Goal: Answer question/provide support: Share knowledge or assist other users

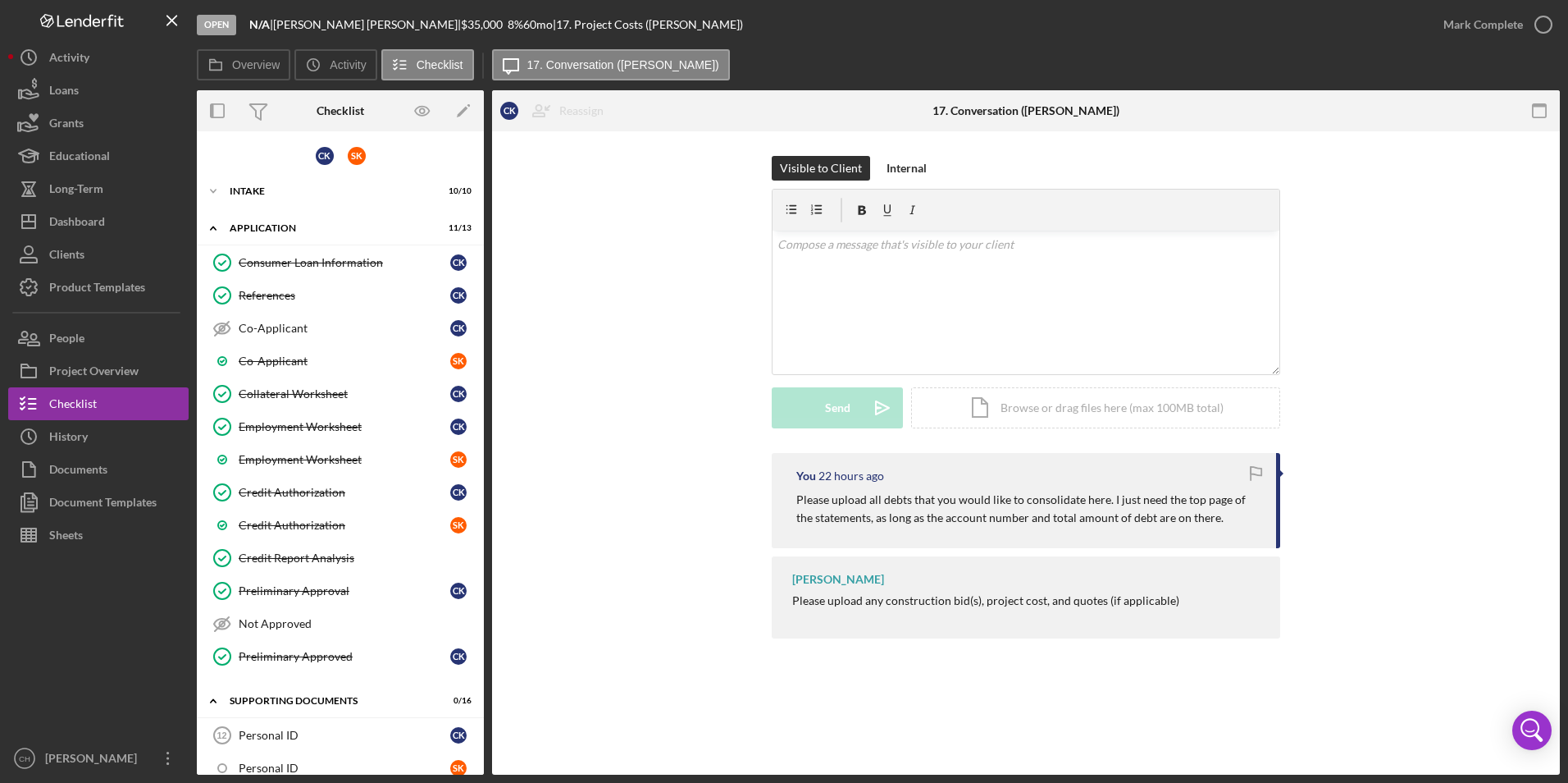
scroll to position [314, 0]
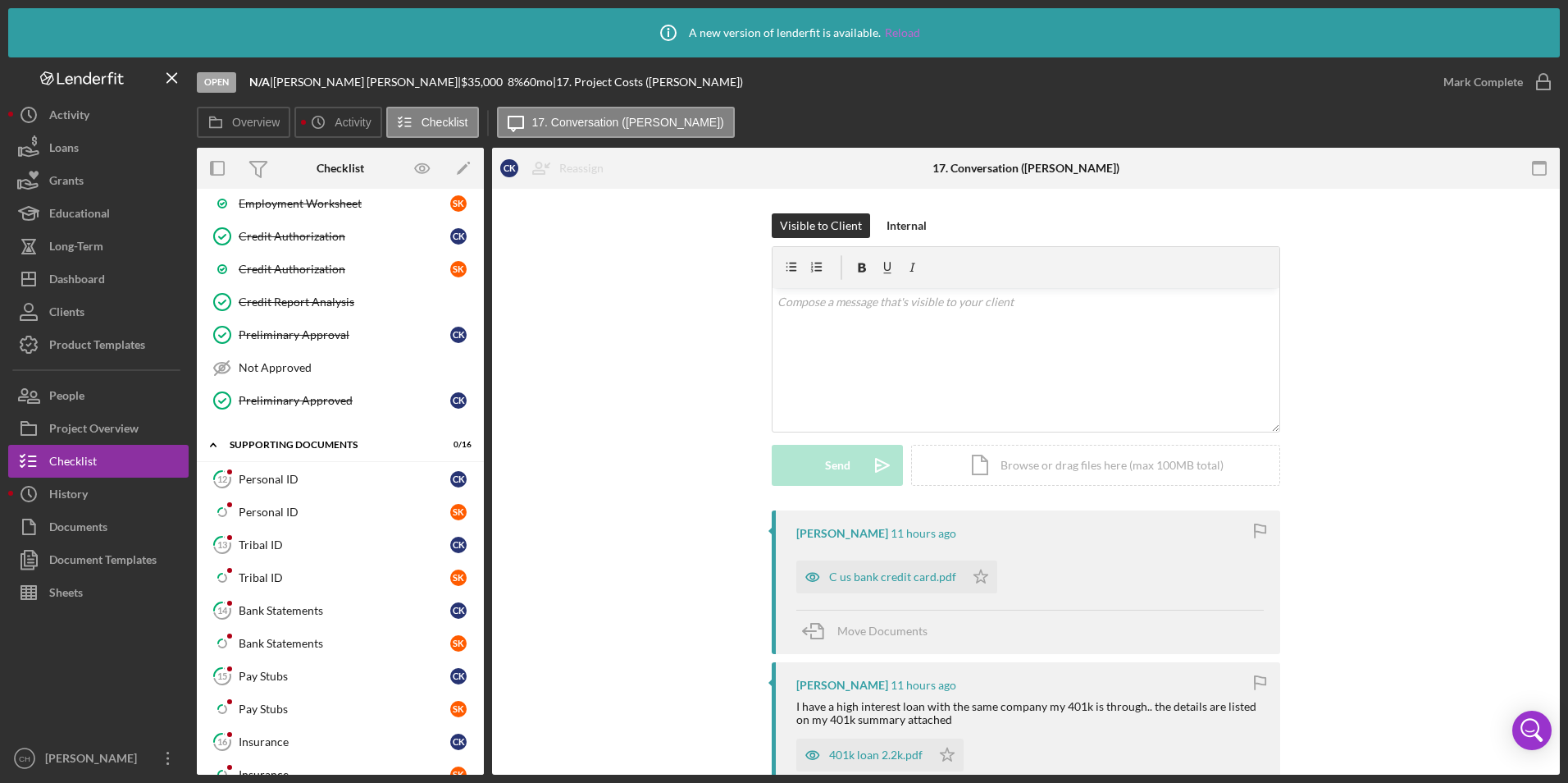
click at [896, 29] on link "Reload" at bounding box center [902, 33] width 36 height 13
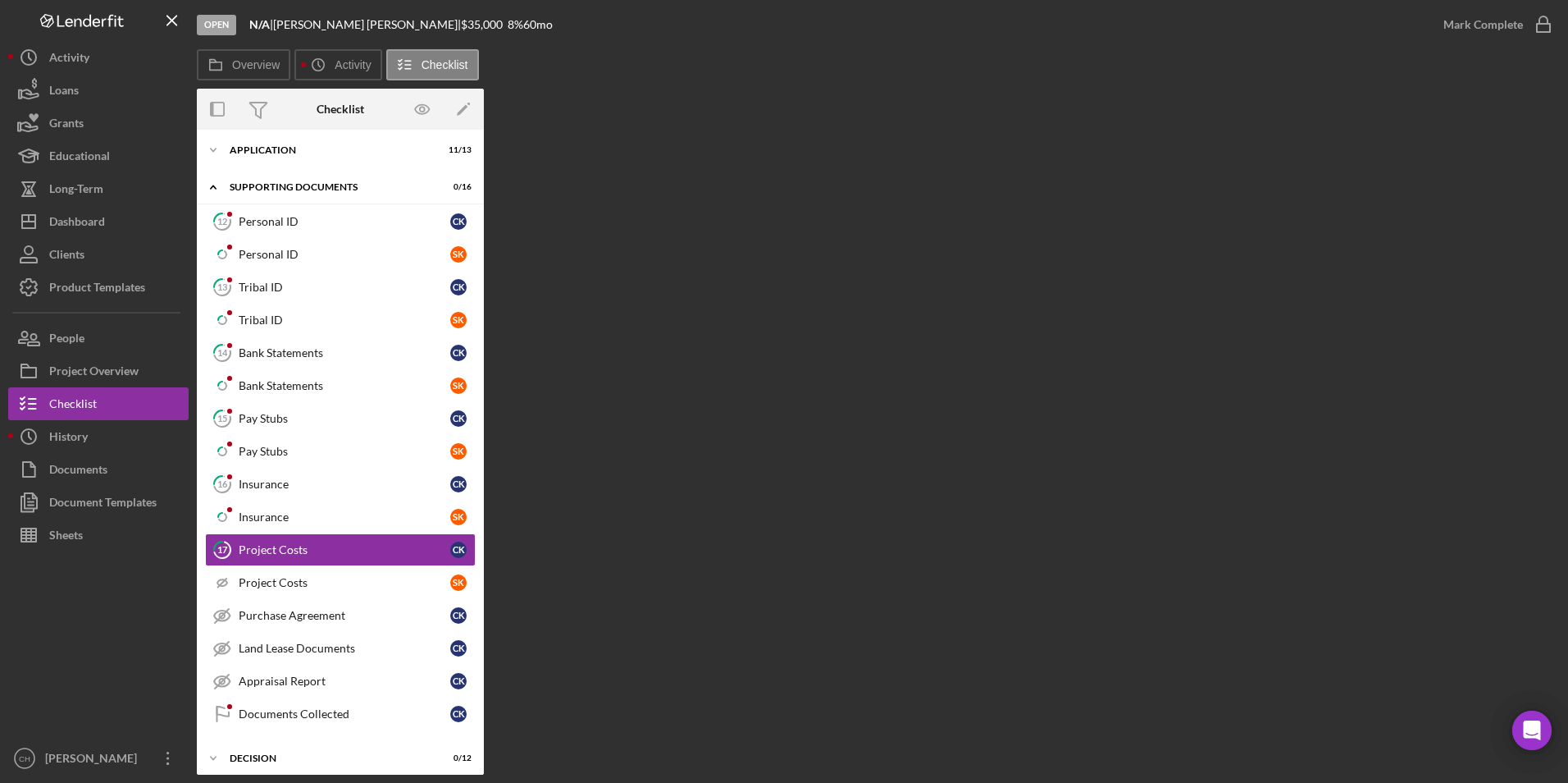
scroll to position [123, 0]
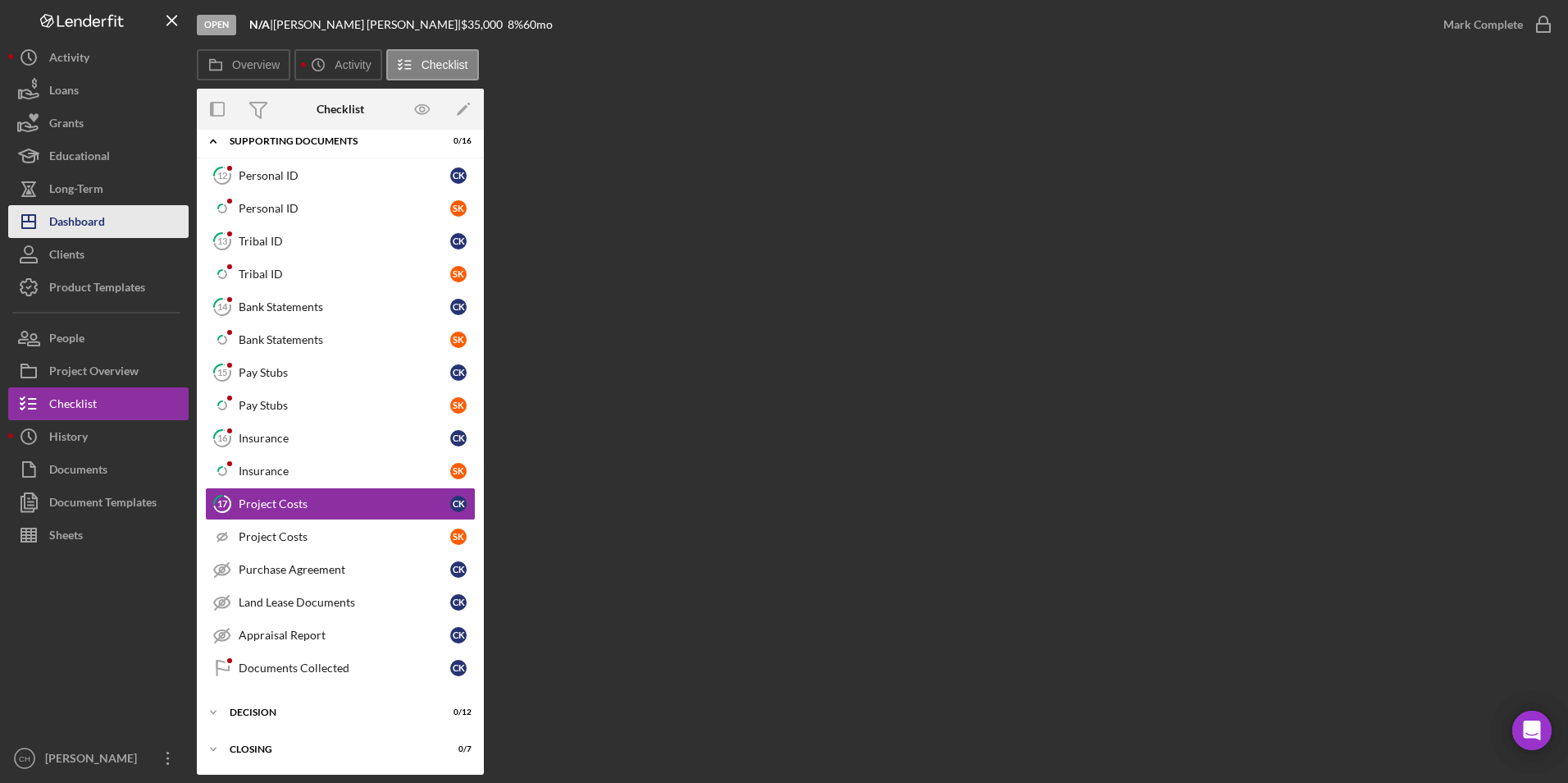
click at [81, 219] on div "Dashboard" at bounding box center [78, 223] width 56 height 37
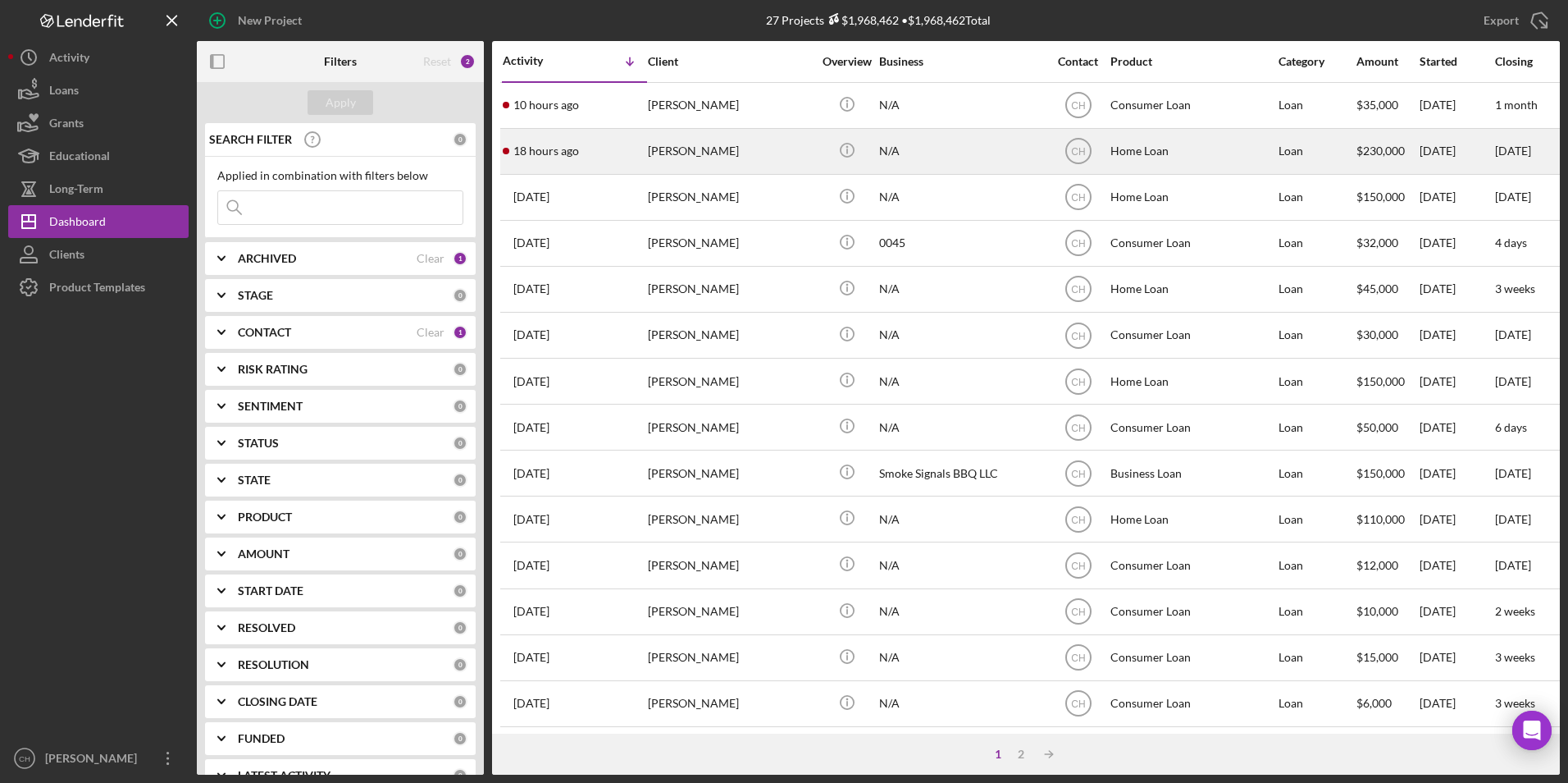
click at [665, 149] on div "[PERSON_NAME]" at bounding box center [729, 151] width 164 height 43
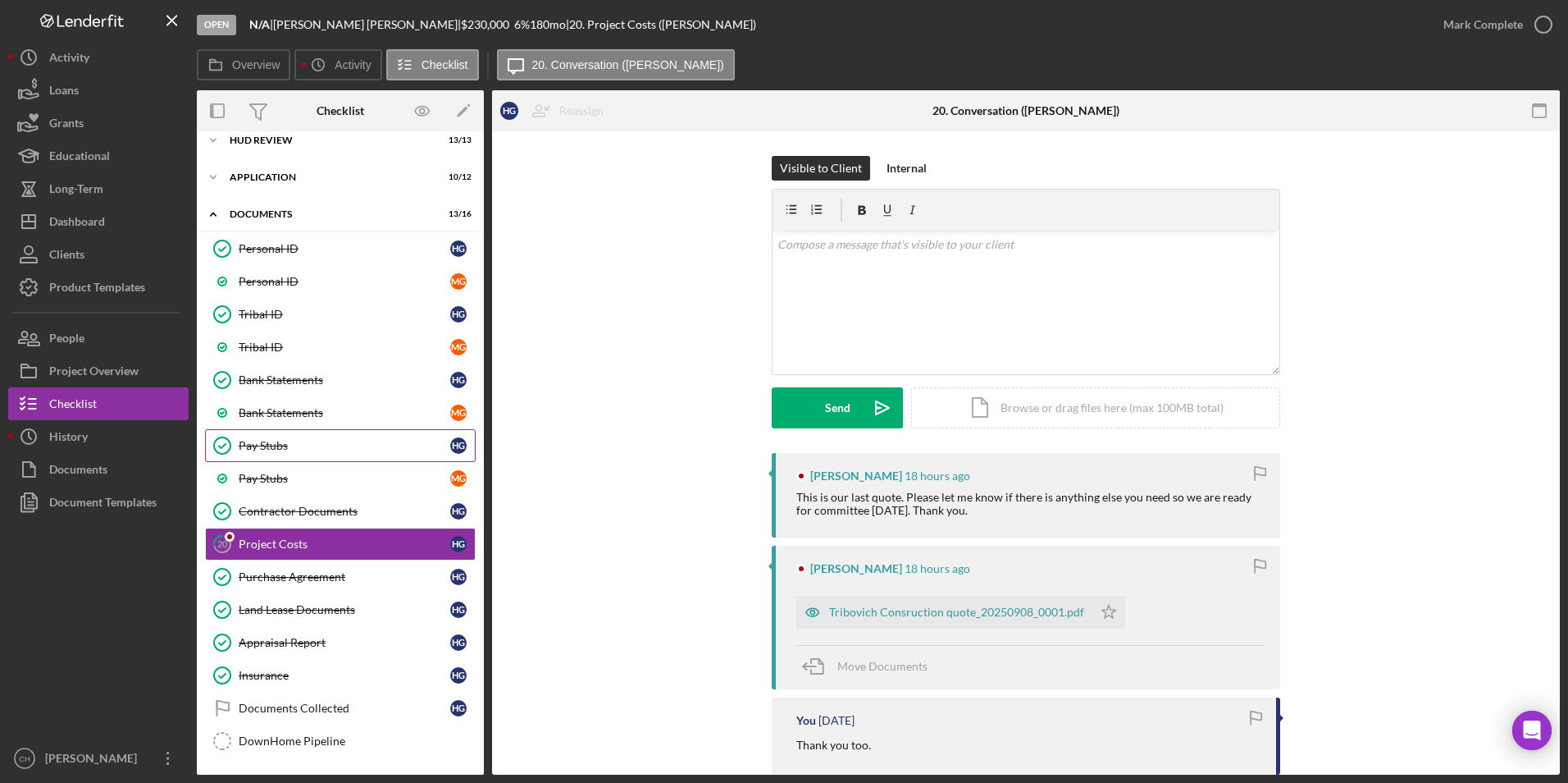
scroll to position [161, 0]
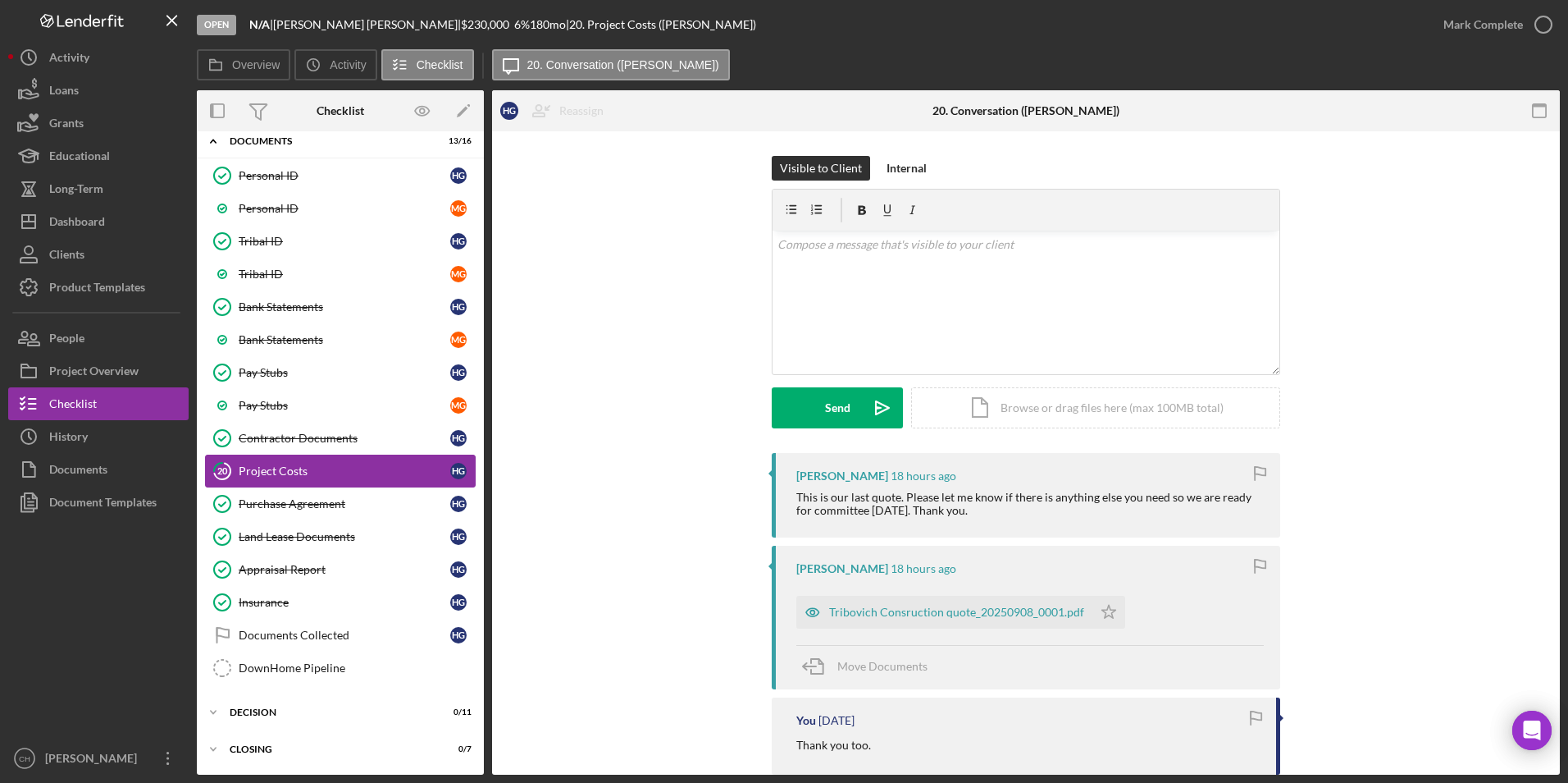
click at [288, 473] on div "Project Costs" at bounding box center [344, 471] width 212 height 13
click at [896, 608] on div "Tribovich Consruction quote_20250908_0001.pdf" at bounding box center [957, 612] width 255 height 13
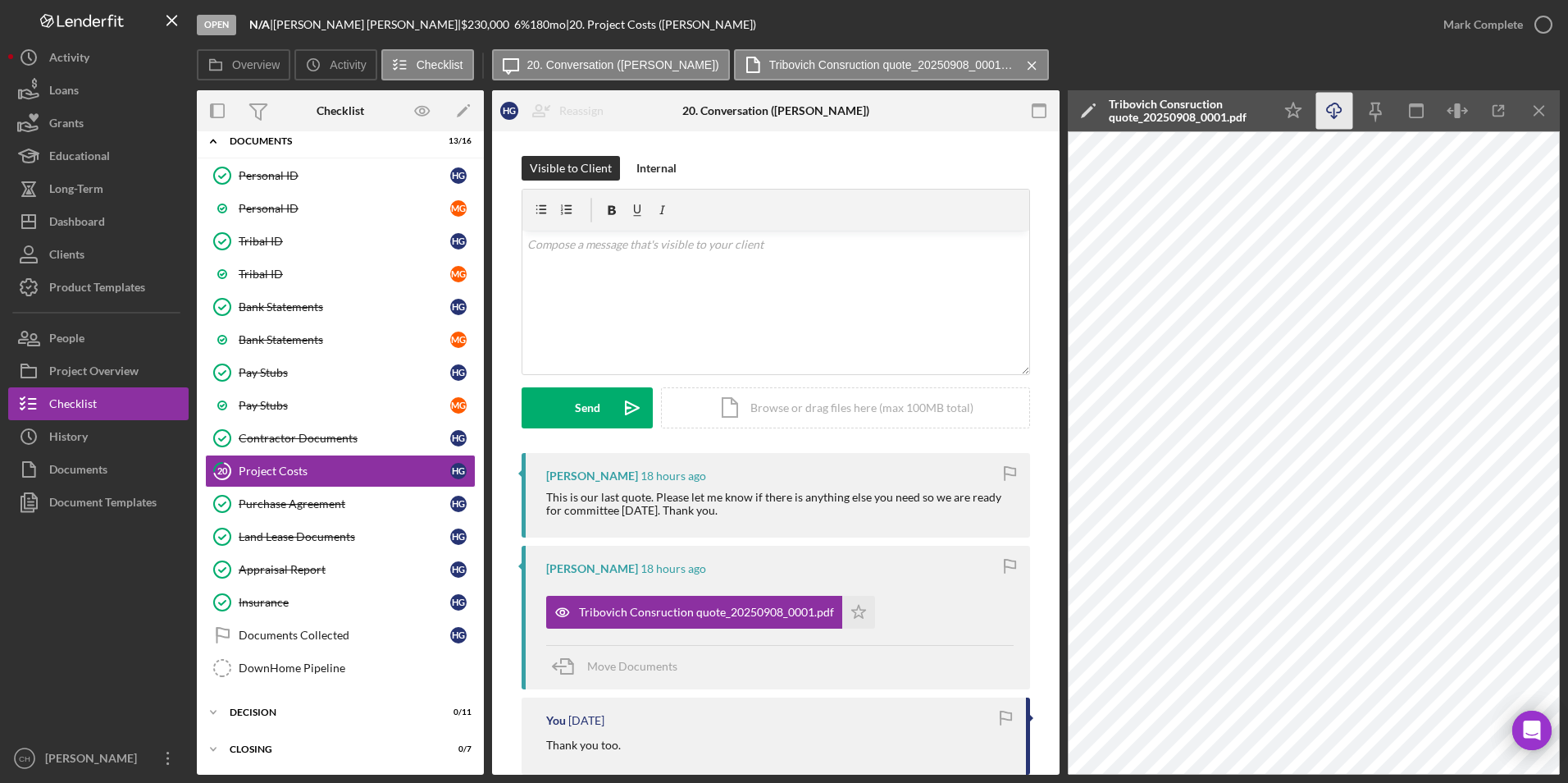
click at [1332, 106] on icon "Icon/Download" at bounding box center [1334, 111] width 37 height 37
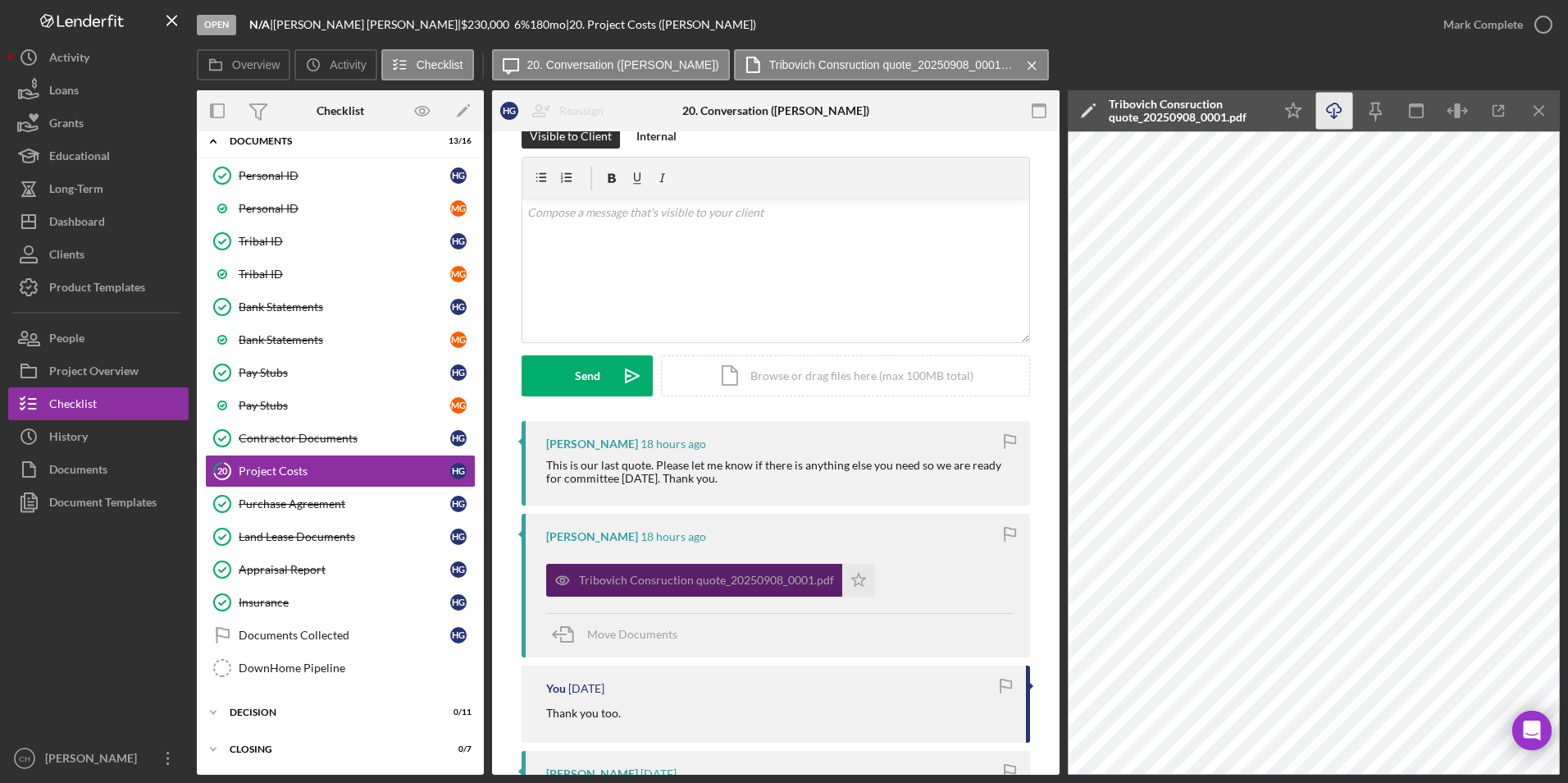
scroll to position [82, 0]
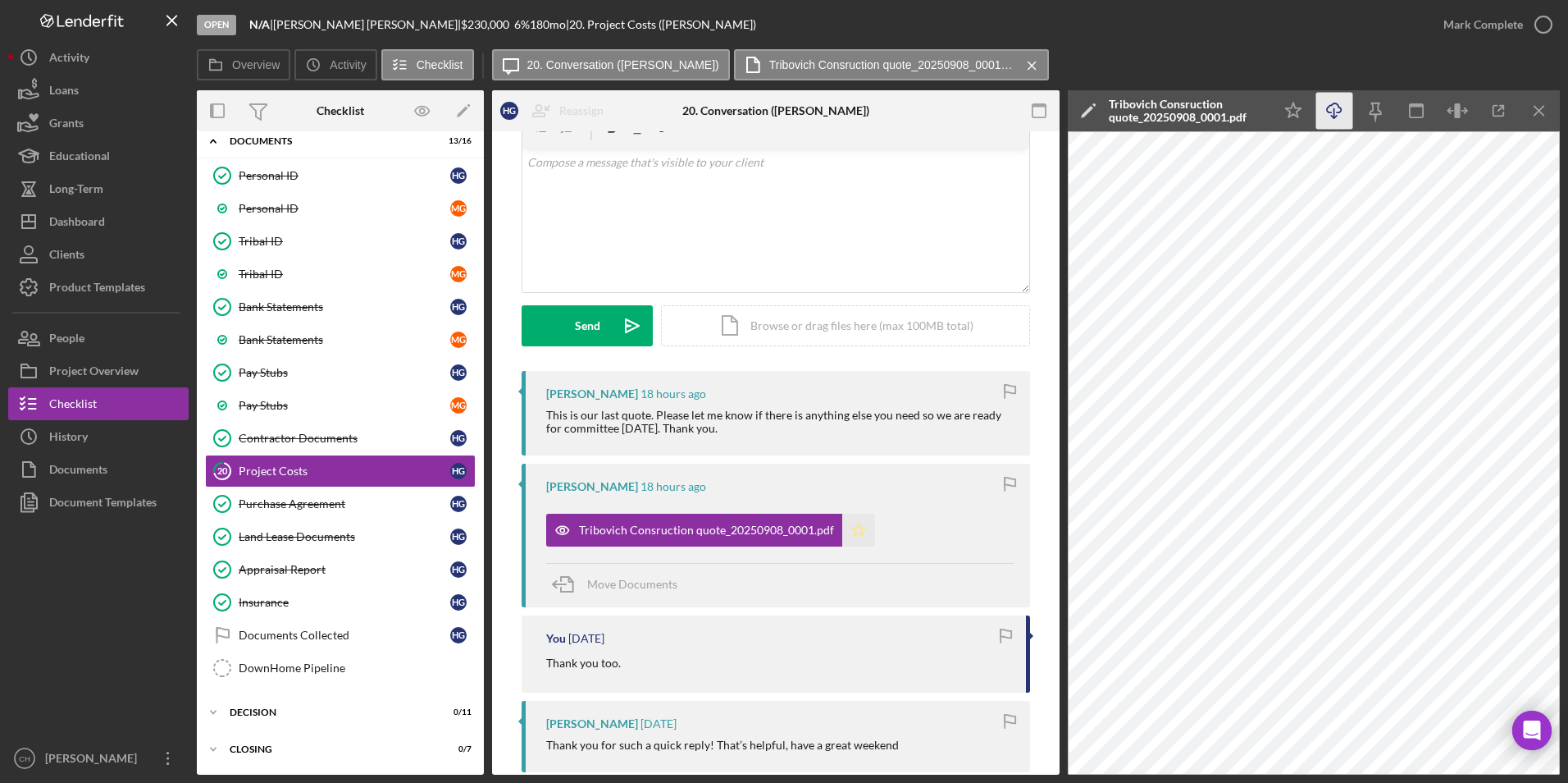
click at [852, 525] on polygon "button" at bounding box center [858, 530] width 14 height 13
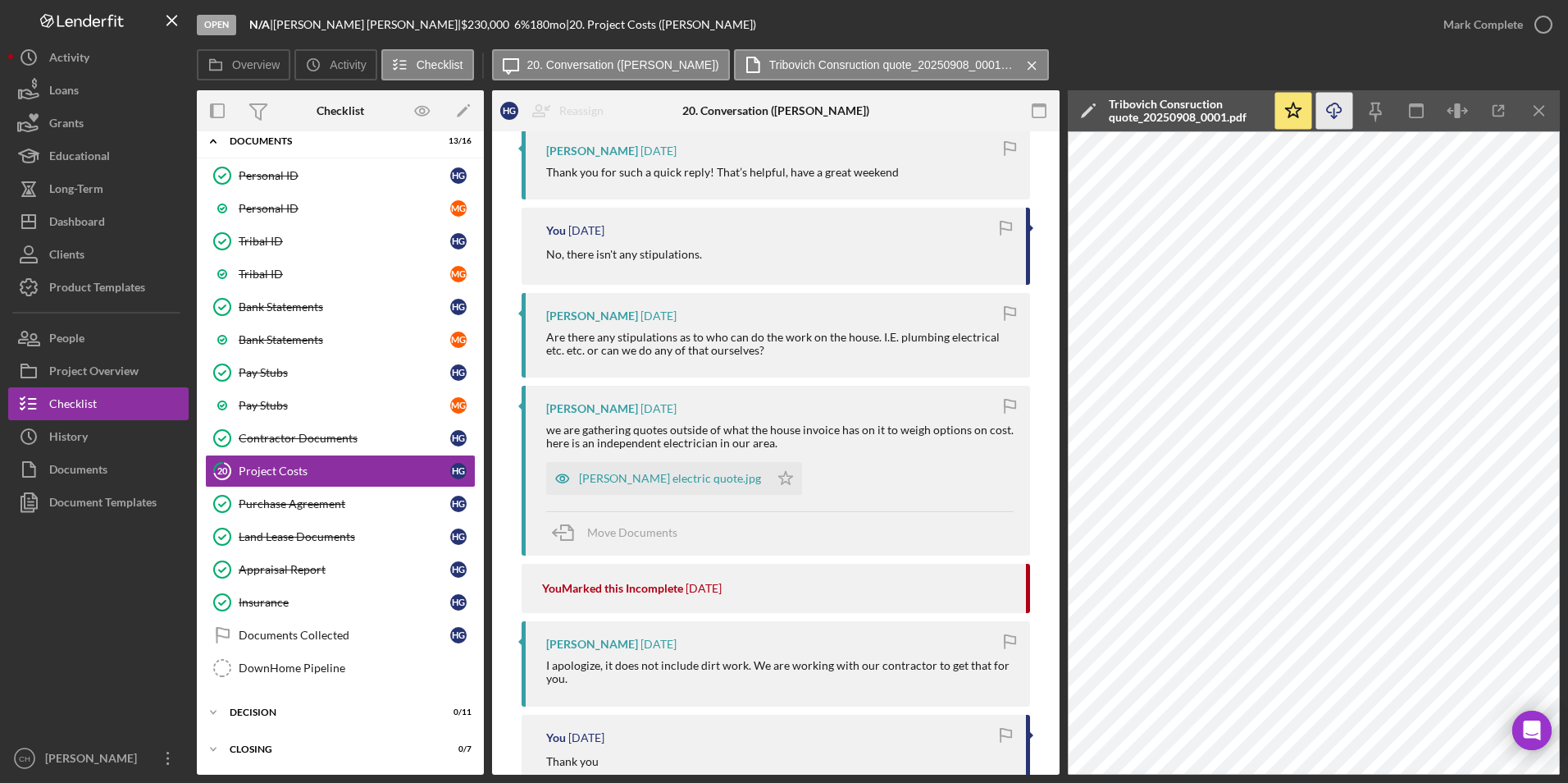
scroll to position [657, 0]
click at [637, 470] on div "[PERSON_NAME] electric quote.jpg" at bounding box center [669, 477] width 182 height 13
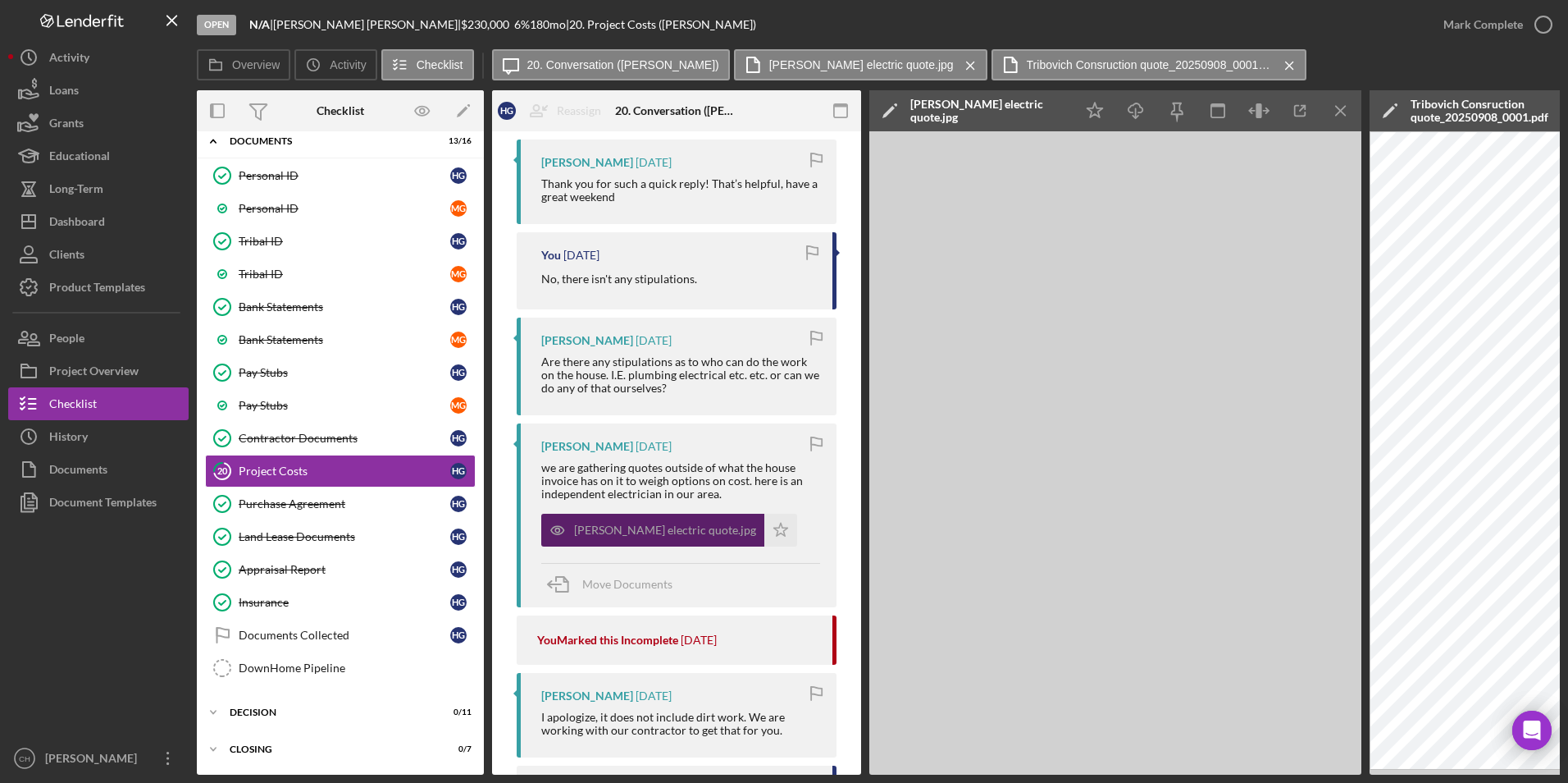
scroll to position [671, 0]
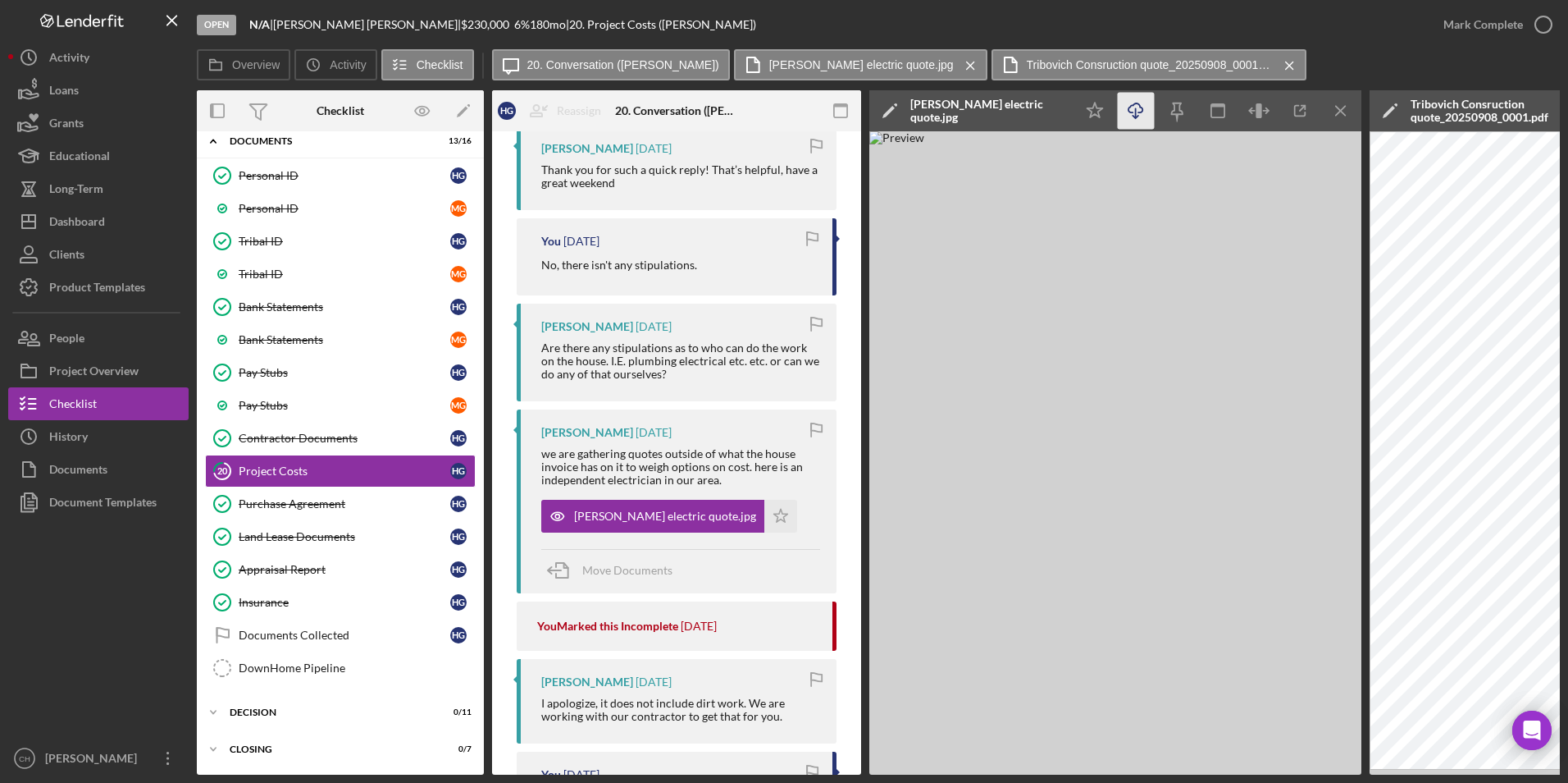
click at [1139, 109] on icon "Icon/Download" at bounding box center [1136, 111] width 37 height 37
click at [764, 518] on icon "Icon/Star" at bounding box center [780, 515] width 33 height 33
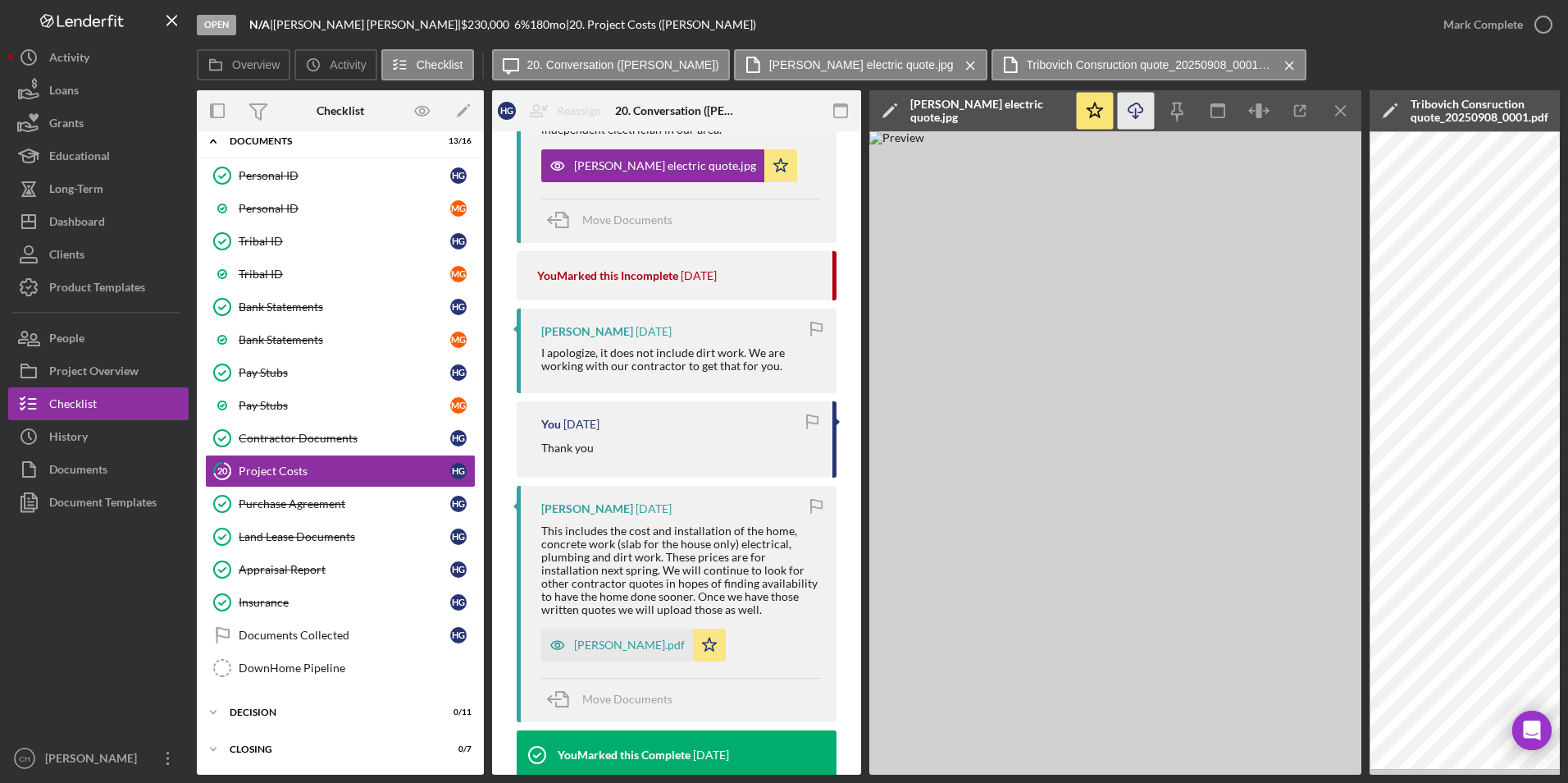
scroll to position [1081, 0]
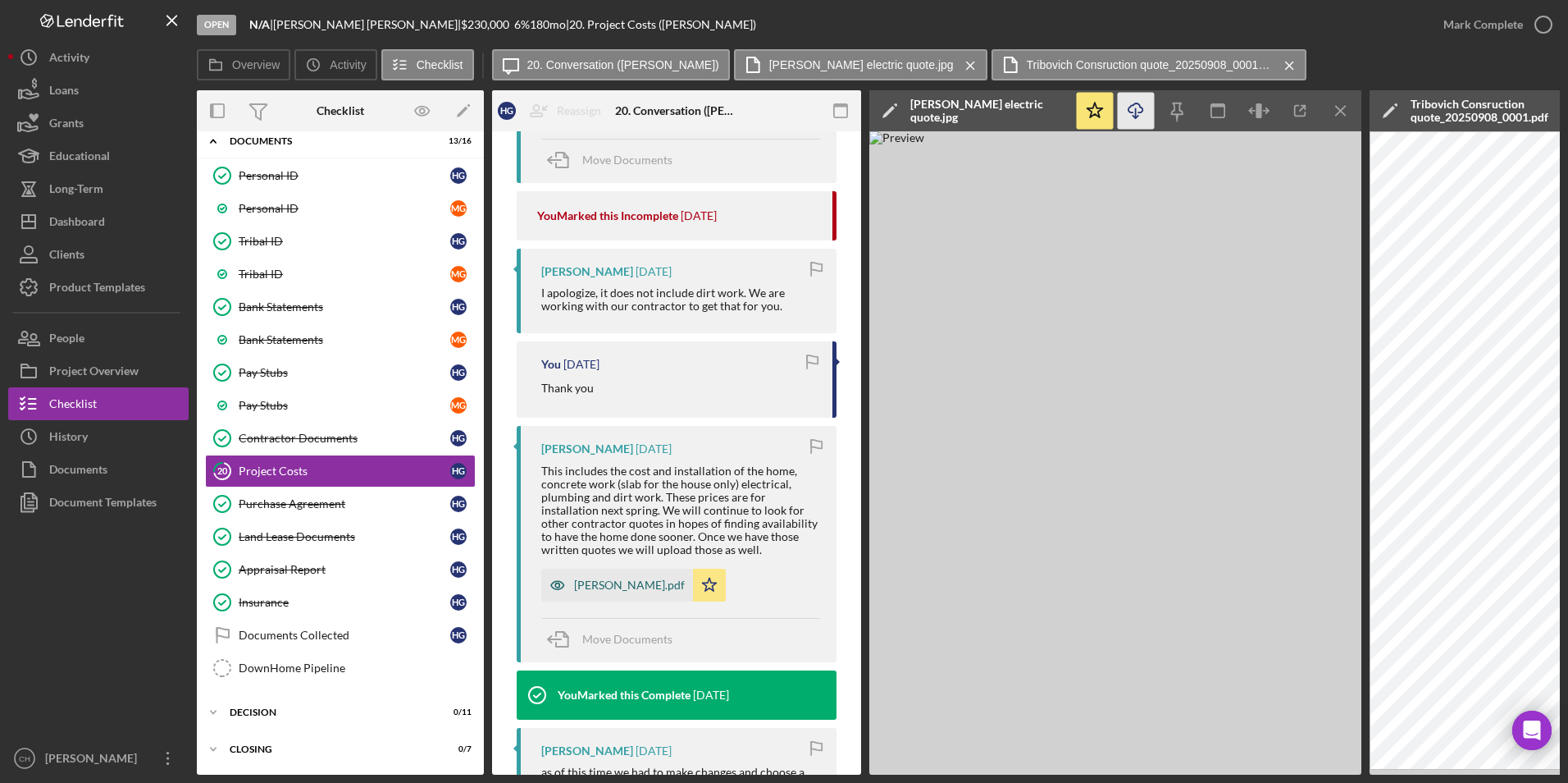
click at [596, 592] on div "[PERSON_NAME].pdf" at bounding box center [629, 585] width 110 height 13
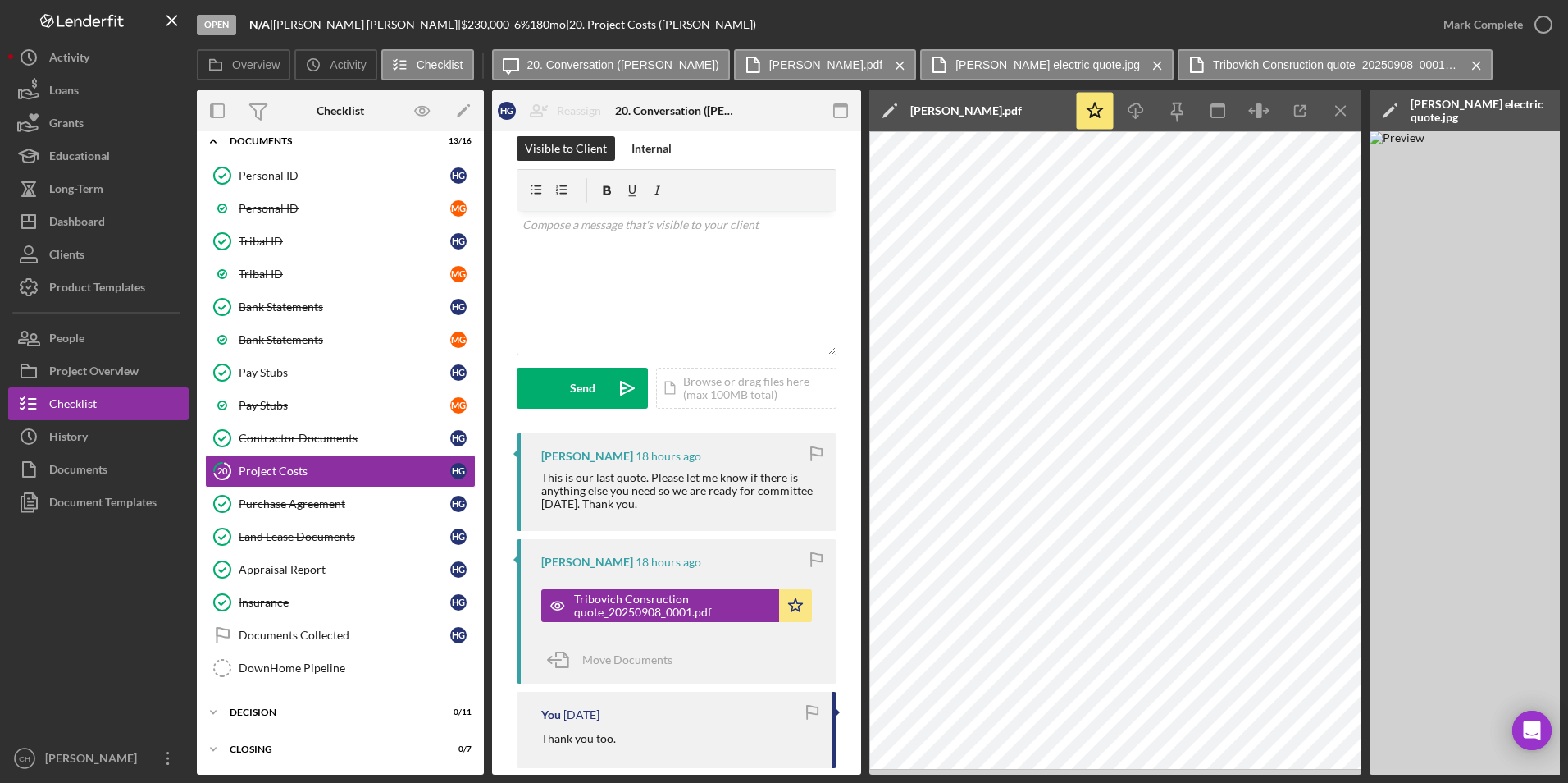
scroll to position [0, 0]
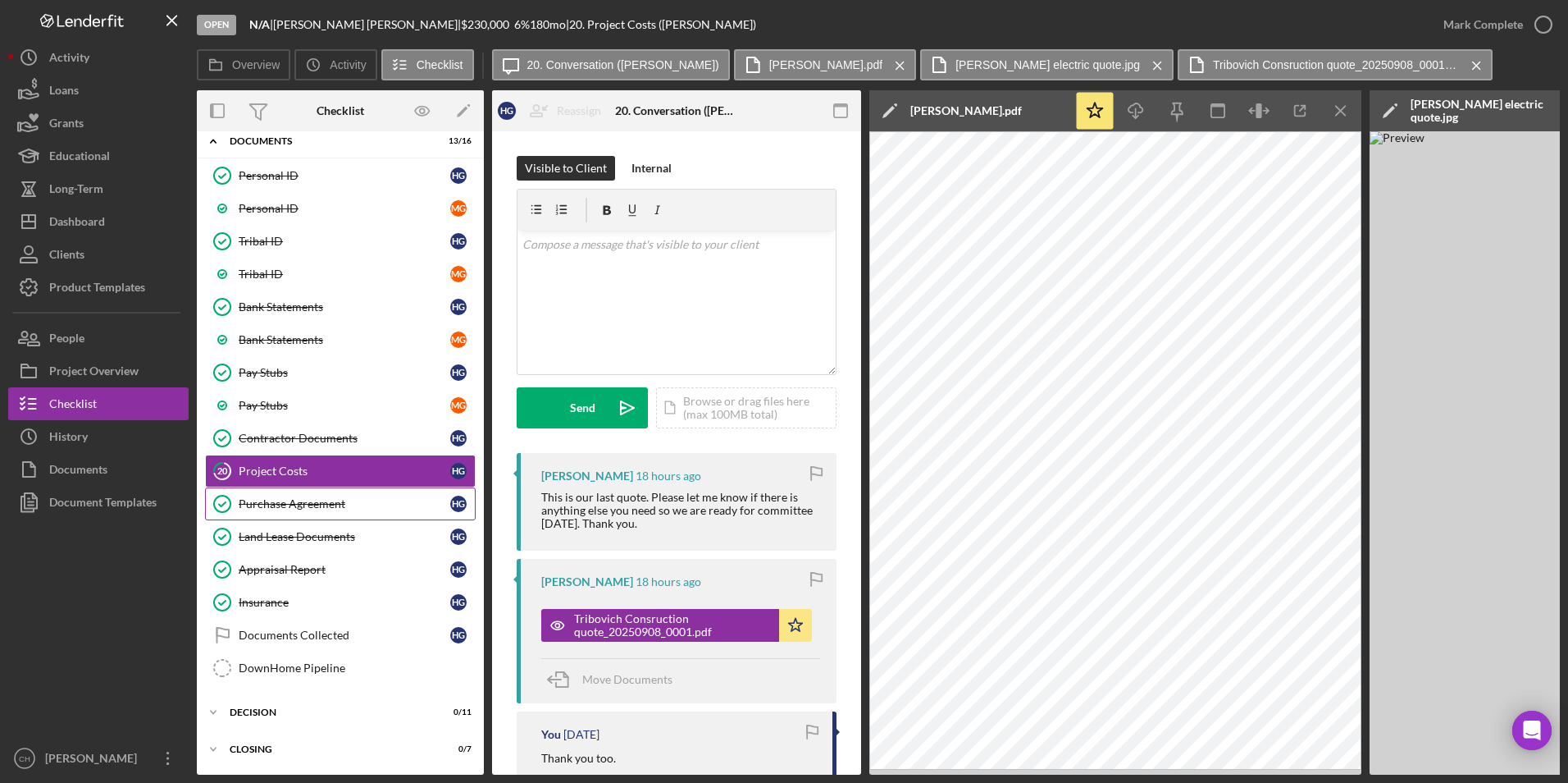
click at [286, 507] on div "Purchase Agreement" at bounding box center [344, 504] width 212 height 13
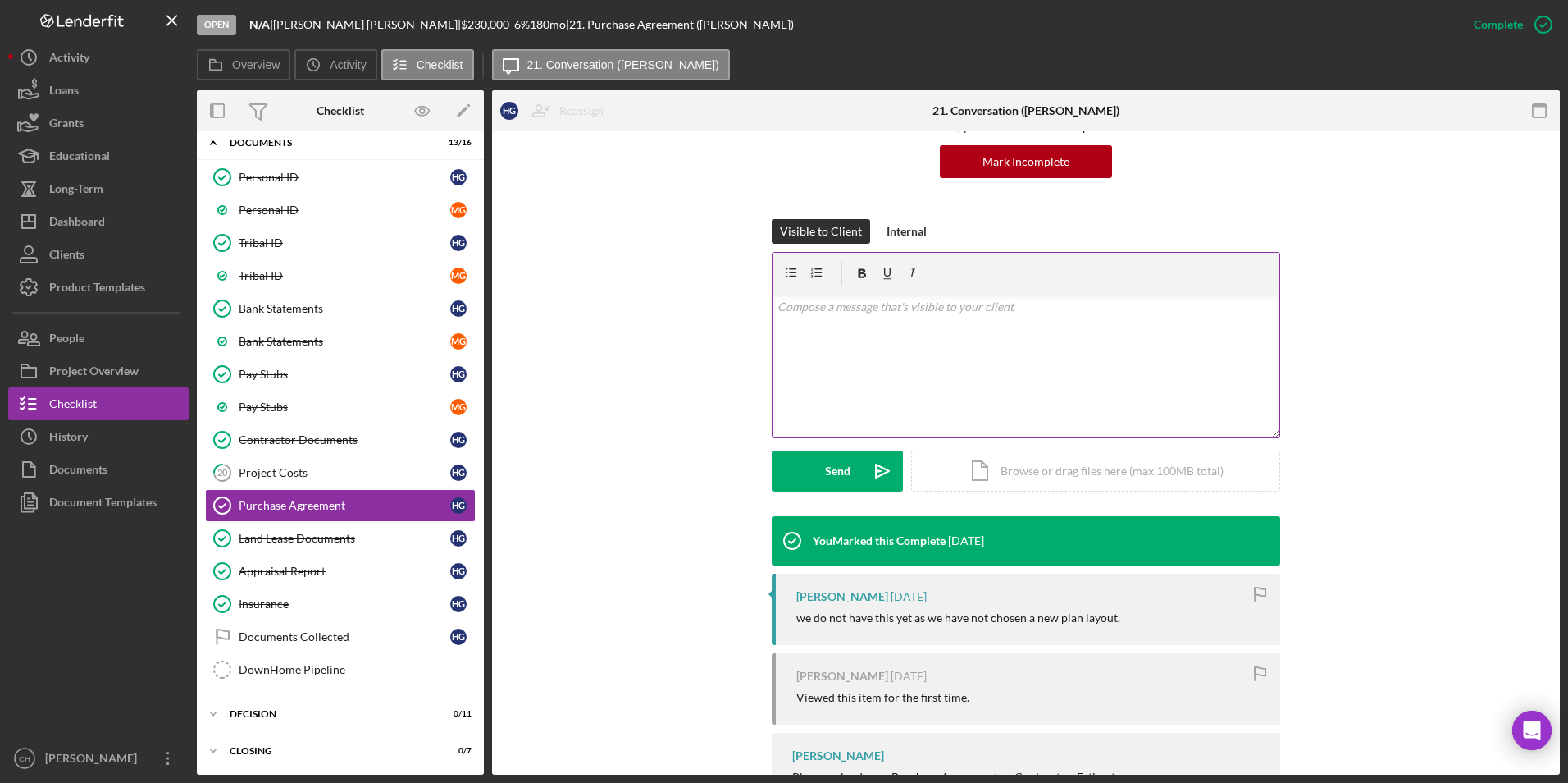
scroll to position [164, 0]
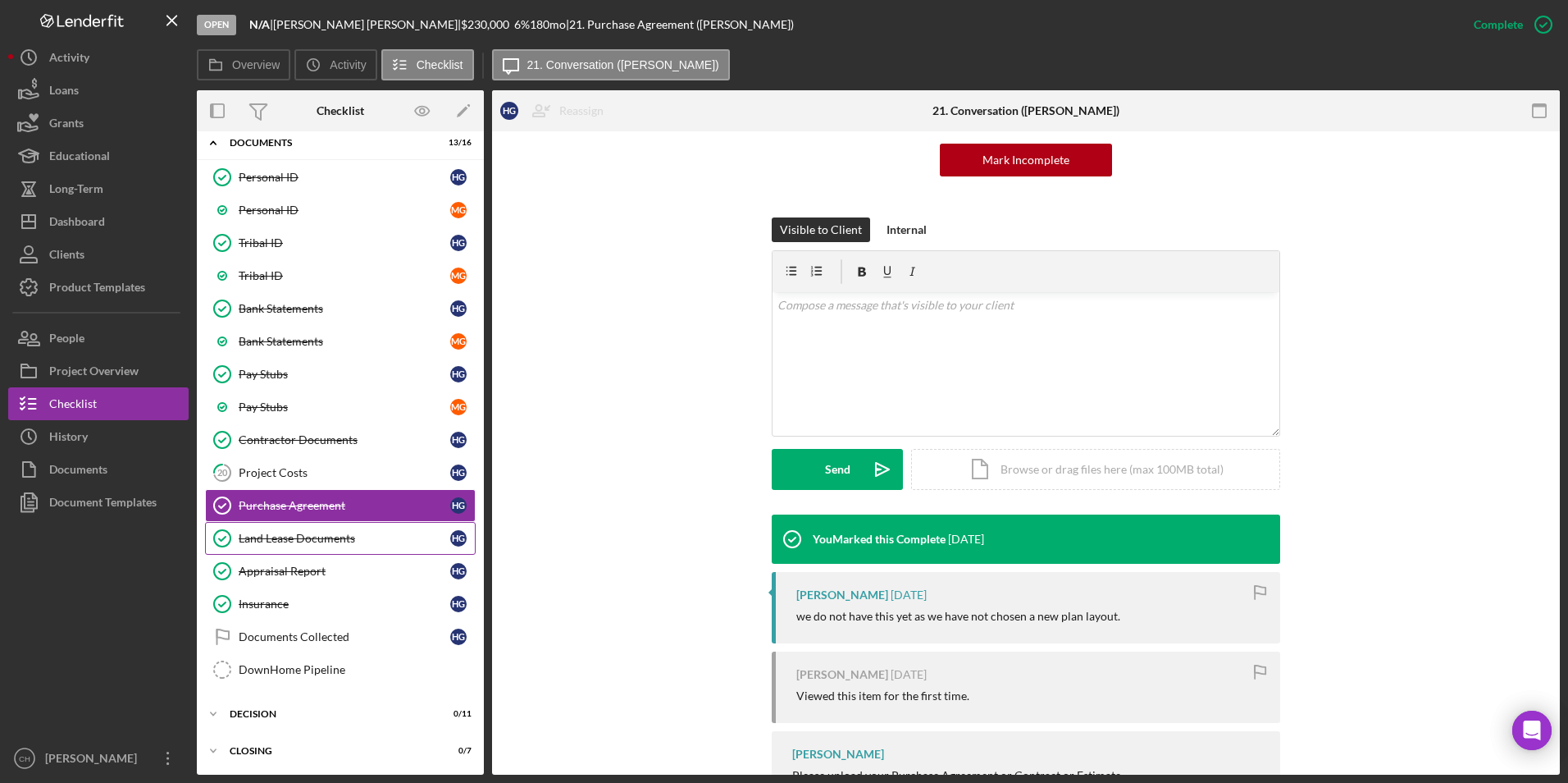
click at [312, 538] on div "Land Lease Documents" at bounding box center [344, 539] width 212 height 13
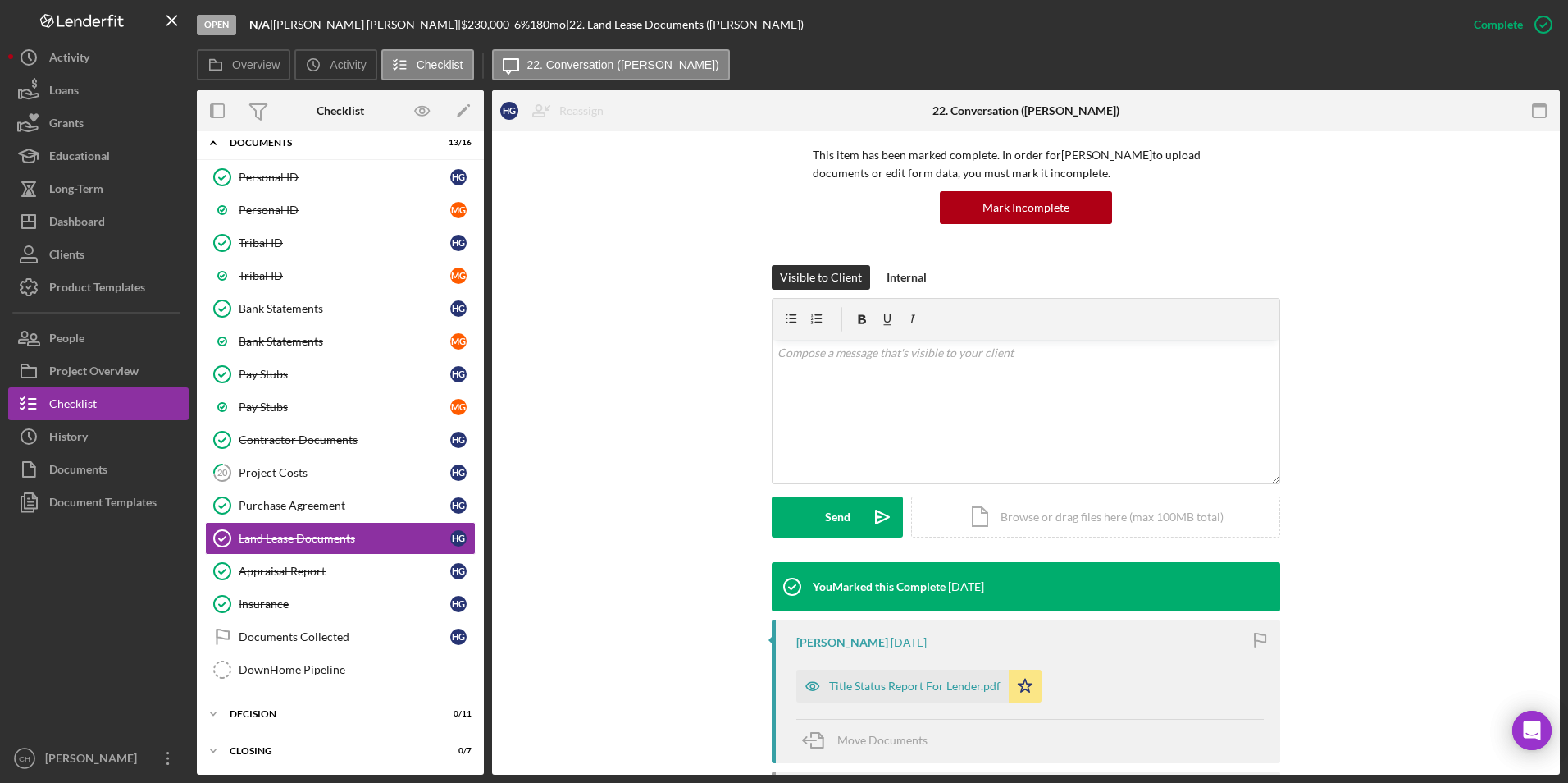
scroll to position [246, 0]
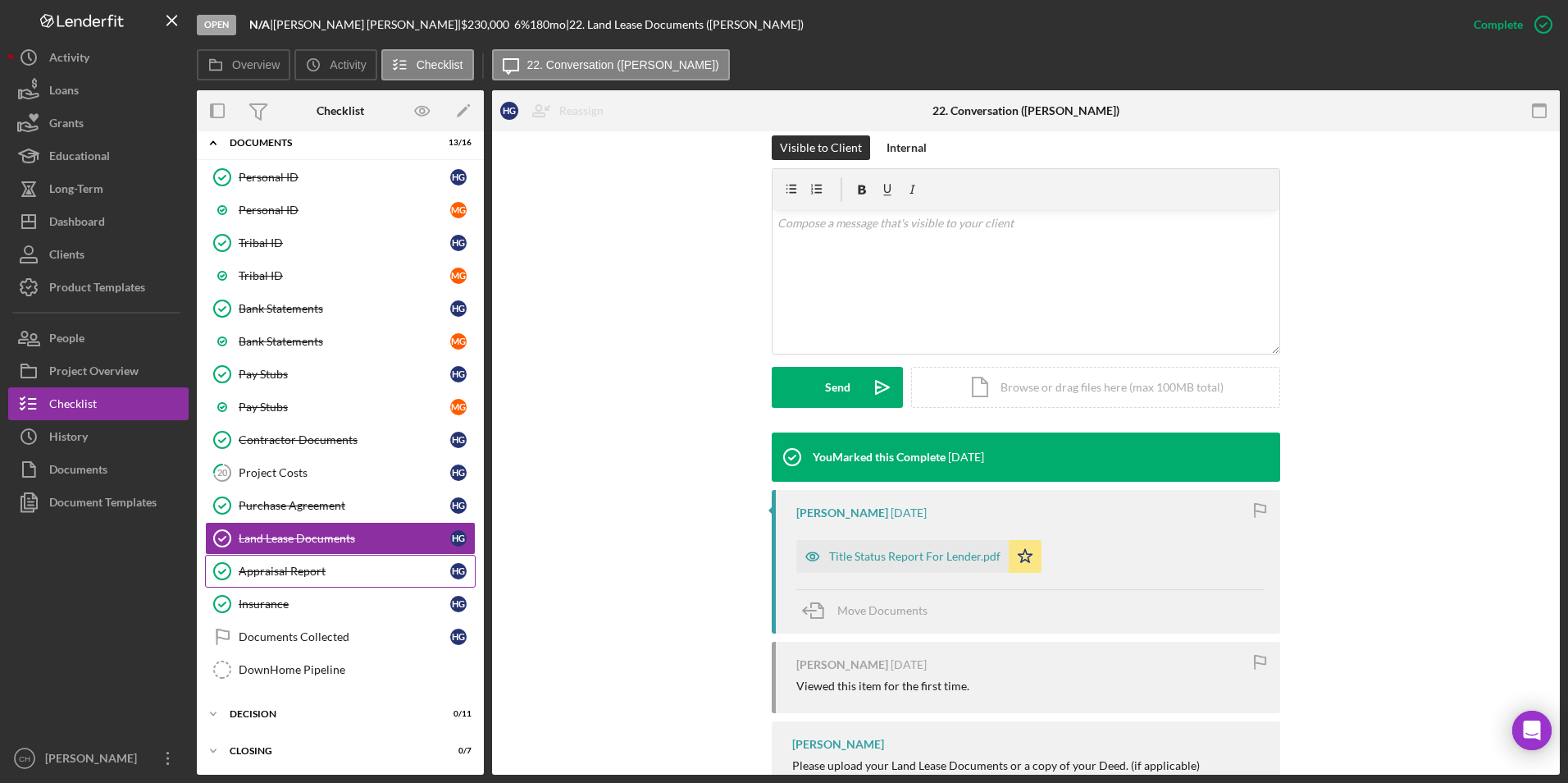
click at [287, 576] on div "Appraisal Report" at bounding box center [344, 571] width 212 height 13
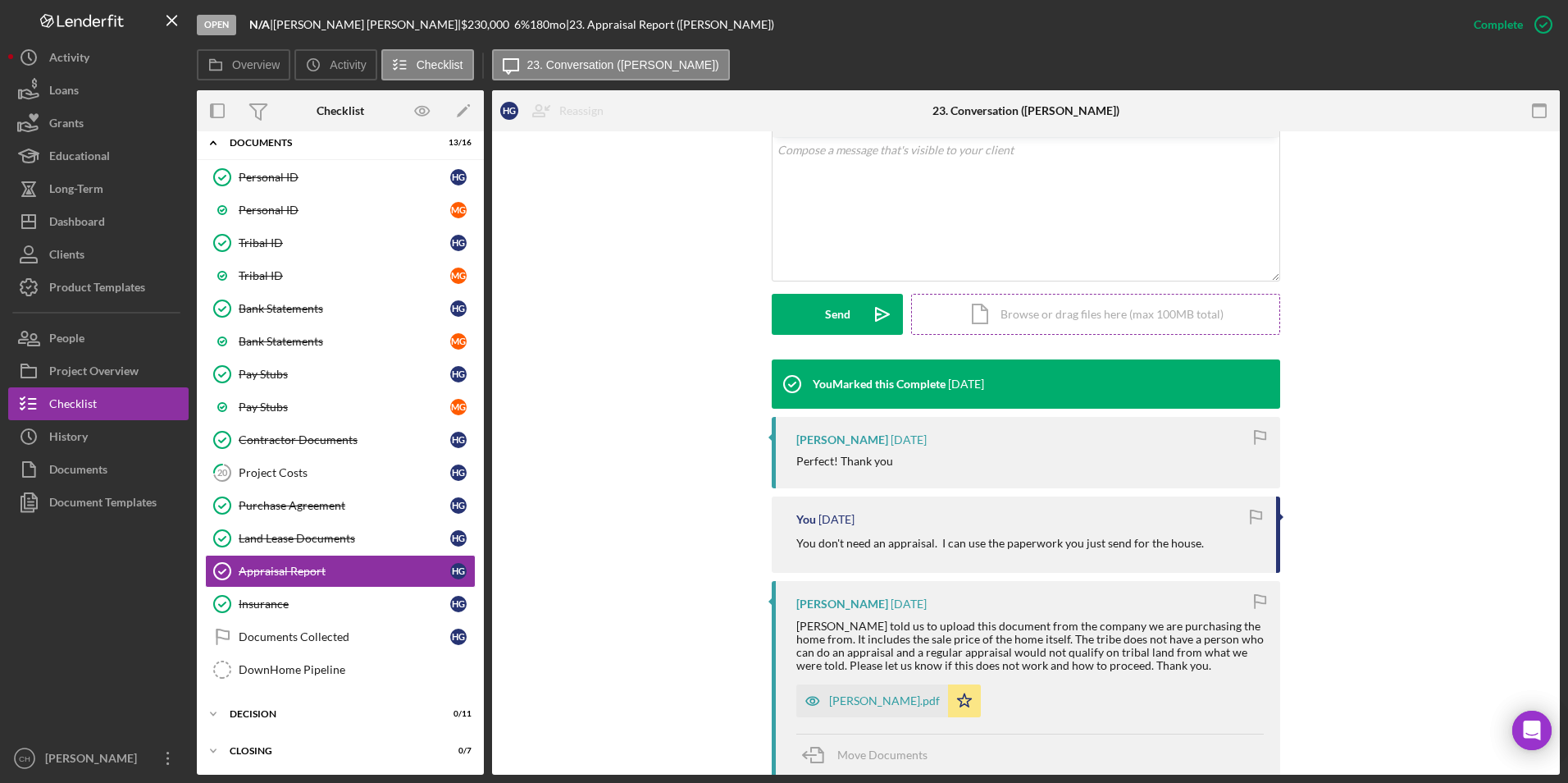
scroll to position [410, 0]
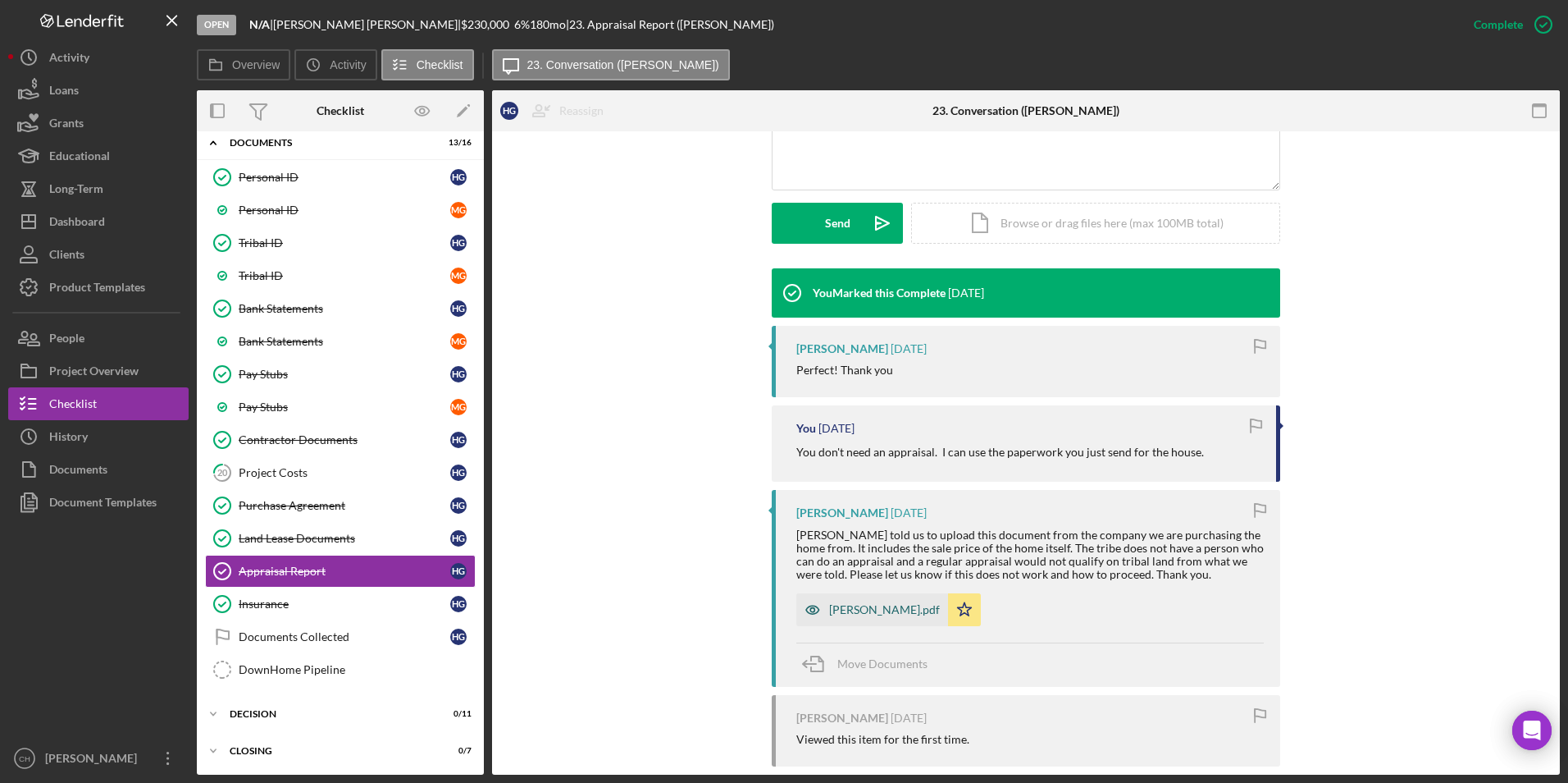
click at [837, 614] on div "[PERSON_NAME].pdf" at bounding box center [885, 610] width 110 height 13
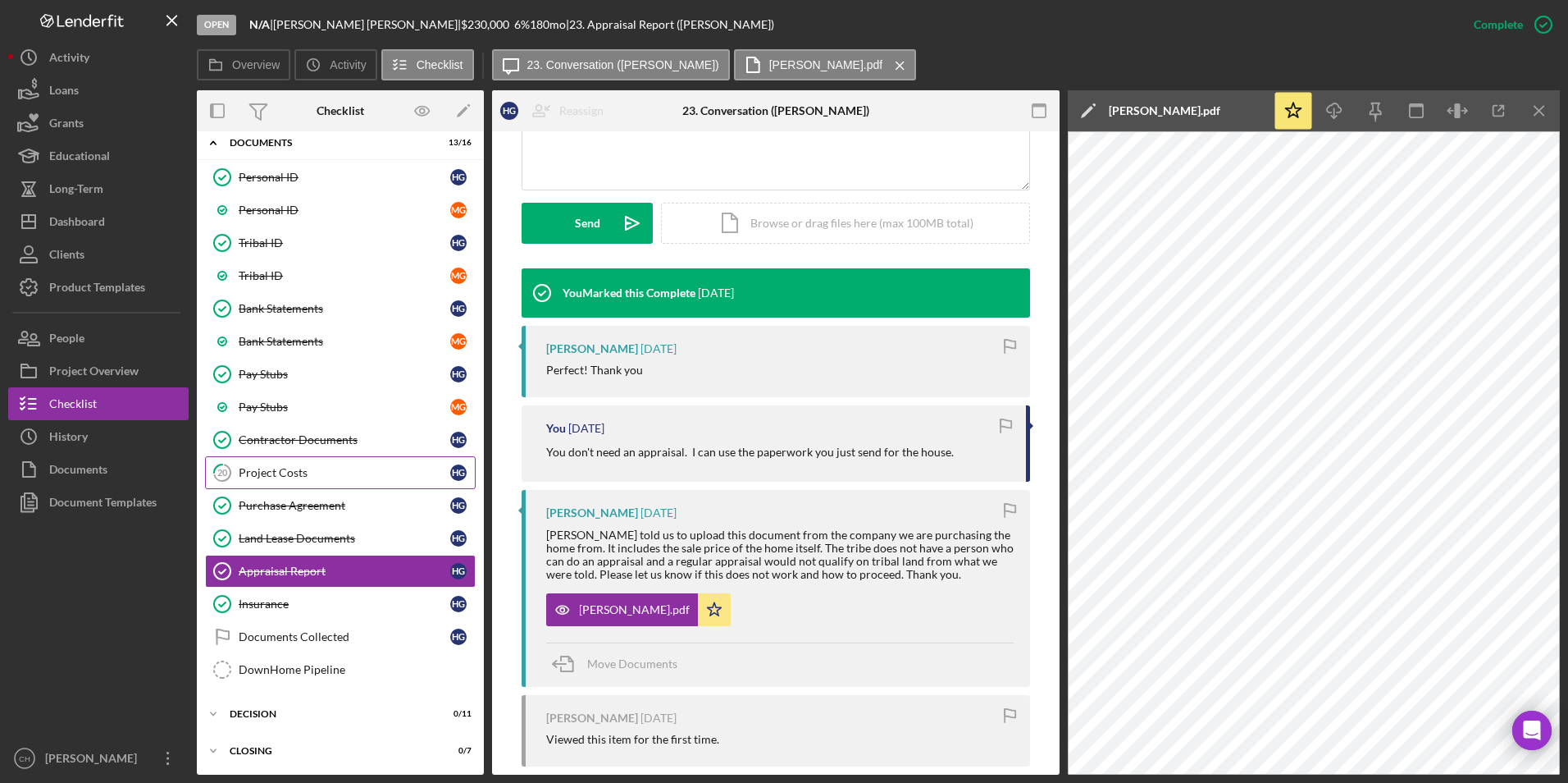
click at [287, 478] on div "Project Costs" at bounding box center [344, 473] width 212 height 13
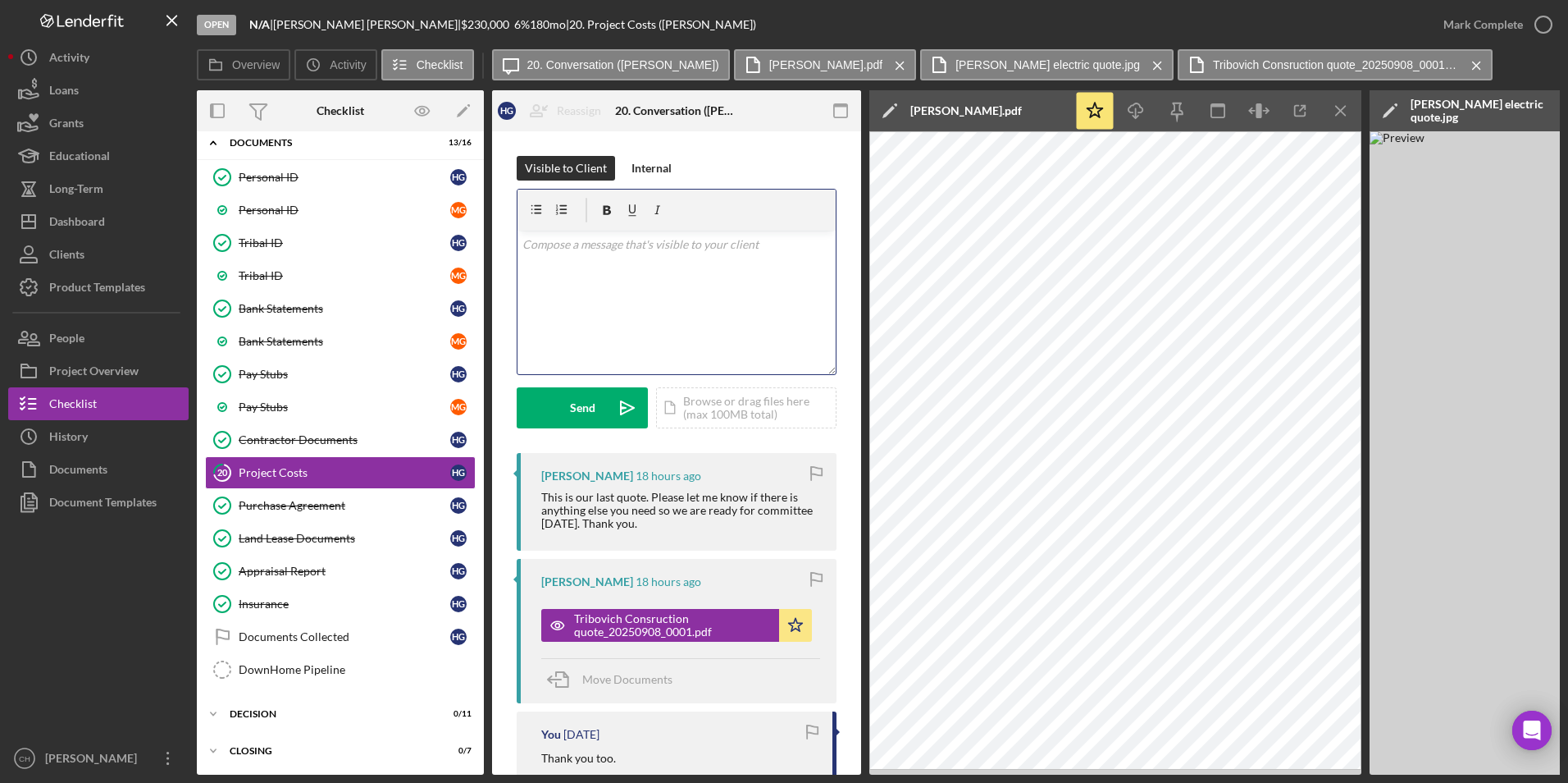
click at [543, 246] on p at bounding box center [677, 244] width 309 height 18
drag, startPoint x: 566, startPoint y: 291, endPoint x: 579, endPoint y: 288, distance: 13.3
click at [566, 291] on p "Right now your DTI is too high, it's at 52% and we can't lend to anyone over 45…" at bounding box center [677, 276] width 309 height 37
click at [782, 286] on p "Your DTI is too high right now; it's at 52%, and we can't lend to anyone over 4…" at bounding box center [677, 276] width 309 height 37
click at [536, 330] on p "10212.56-garage" at bounding box center [677, 331] width 309 height 18
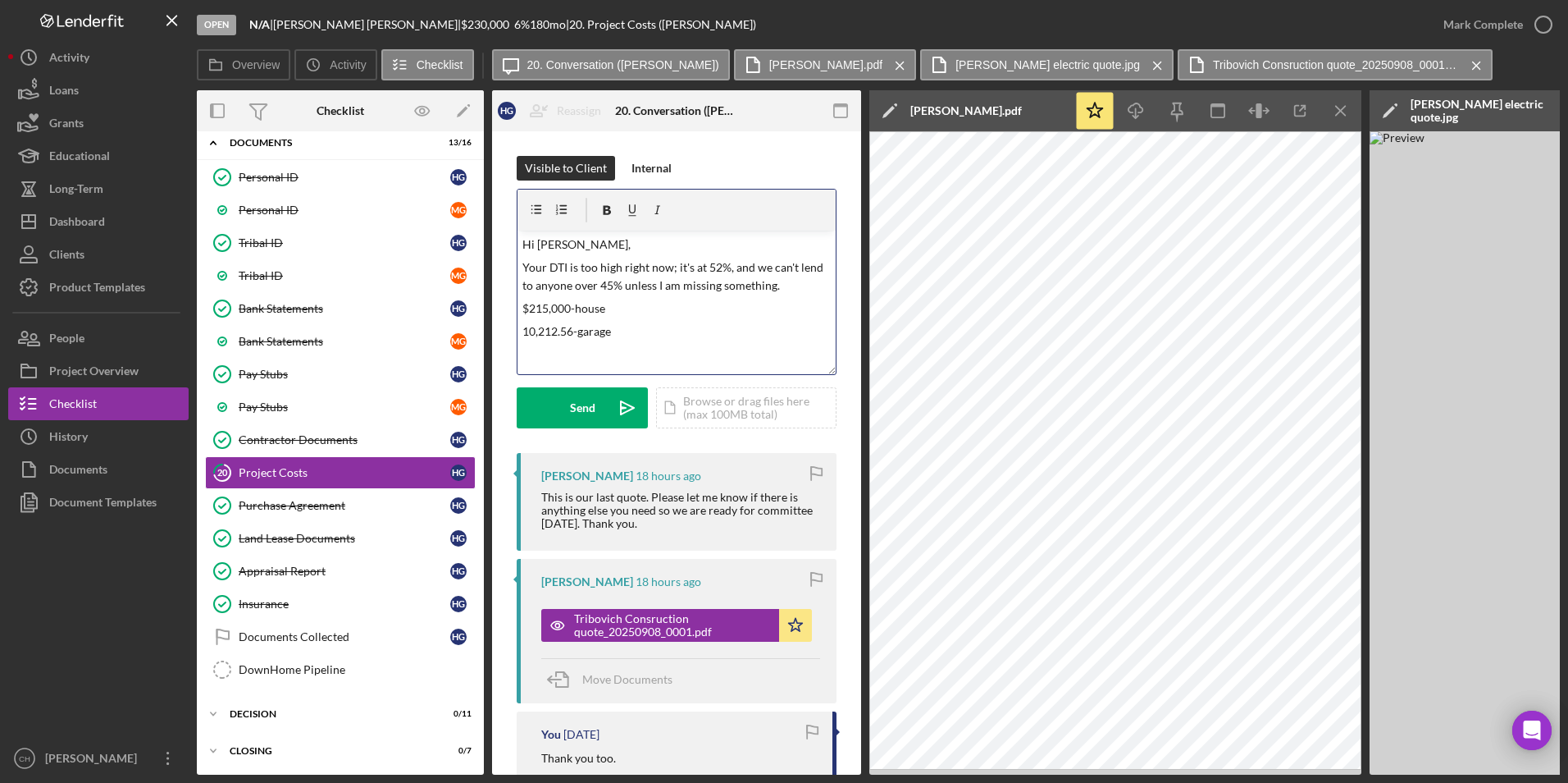
click at [524, 334] on p "10,212.56-garage" at bounding box center [677, 331] width 309 height 18
click at [671, 320] on p "$248,552.56x 3% closing cost= $7,456.58" at bounding box center [677, 317] width 309 height 18
click at [661, 362] on p "$256,009.14 /5256.00=48" at bounding box center [677, 362] width 309 height 18
click at [652, 365] on p "$256,009.14 /5256.00=48" at bounding box center [677, 362] width 309 height 18
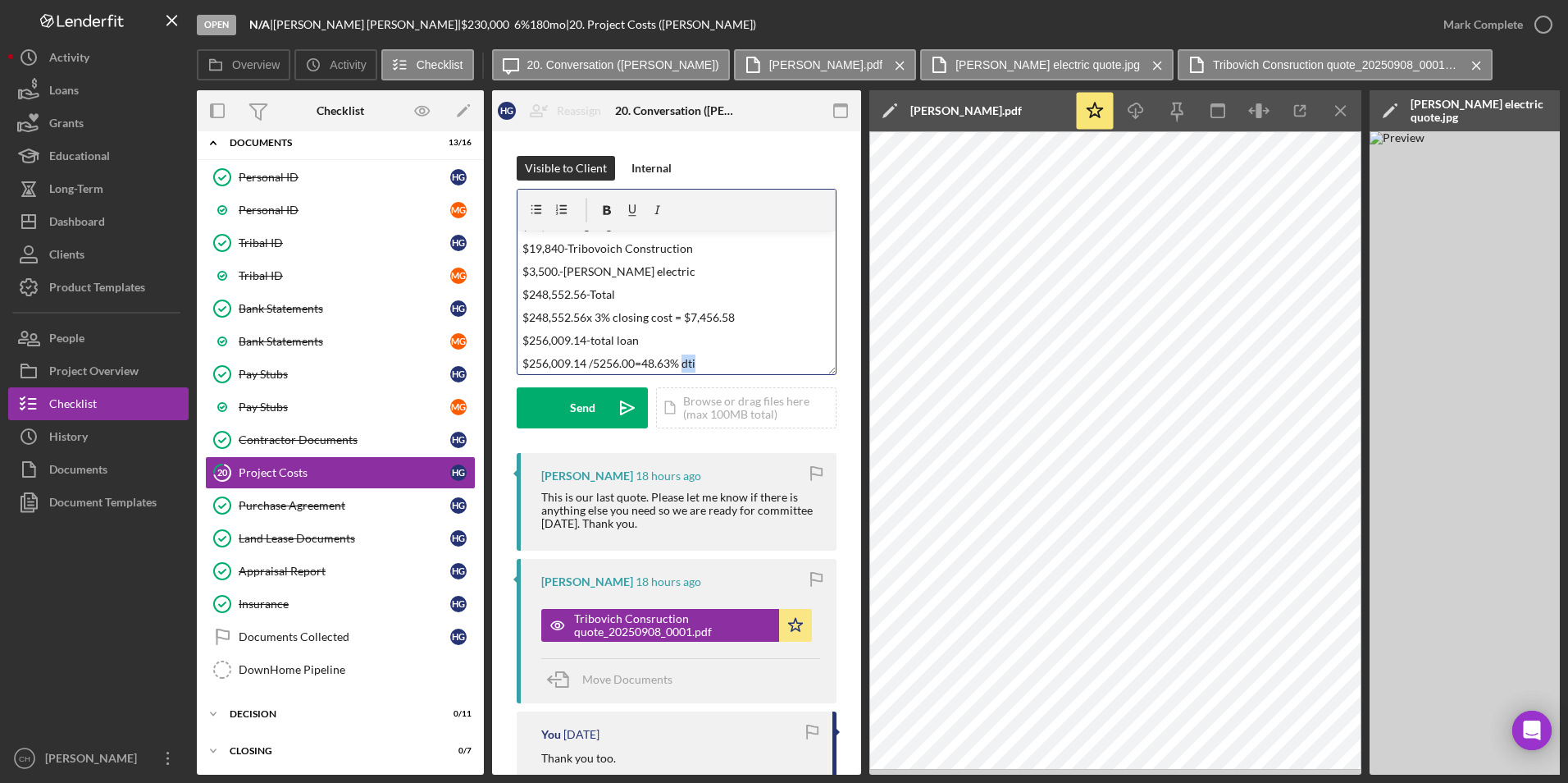
scroll to position [109, 0]
drag, startPoint x: 703, startPoint y: 362, endPoint x: 682, endPoint y: 365, distance: 21.2
click at [682, 365] on p "$256,009.14 /5256.00=48.63% dti" at bounding box center [677, 360] width 309 height 18
drag, startPoint x: 717, startPoint y: 265, endPoint x: 707, endPoint y: 270, distance: 11.2
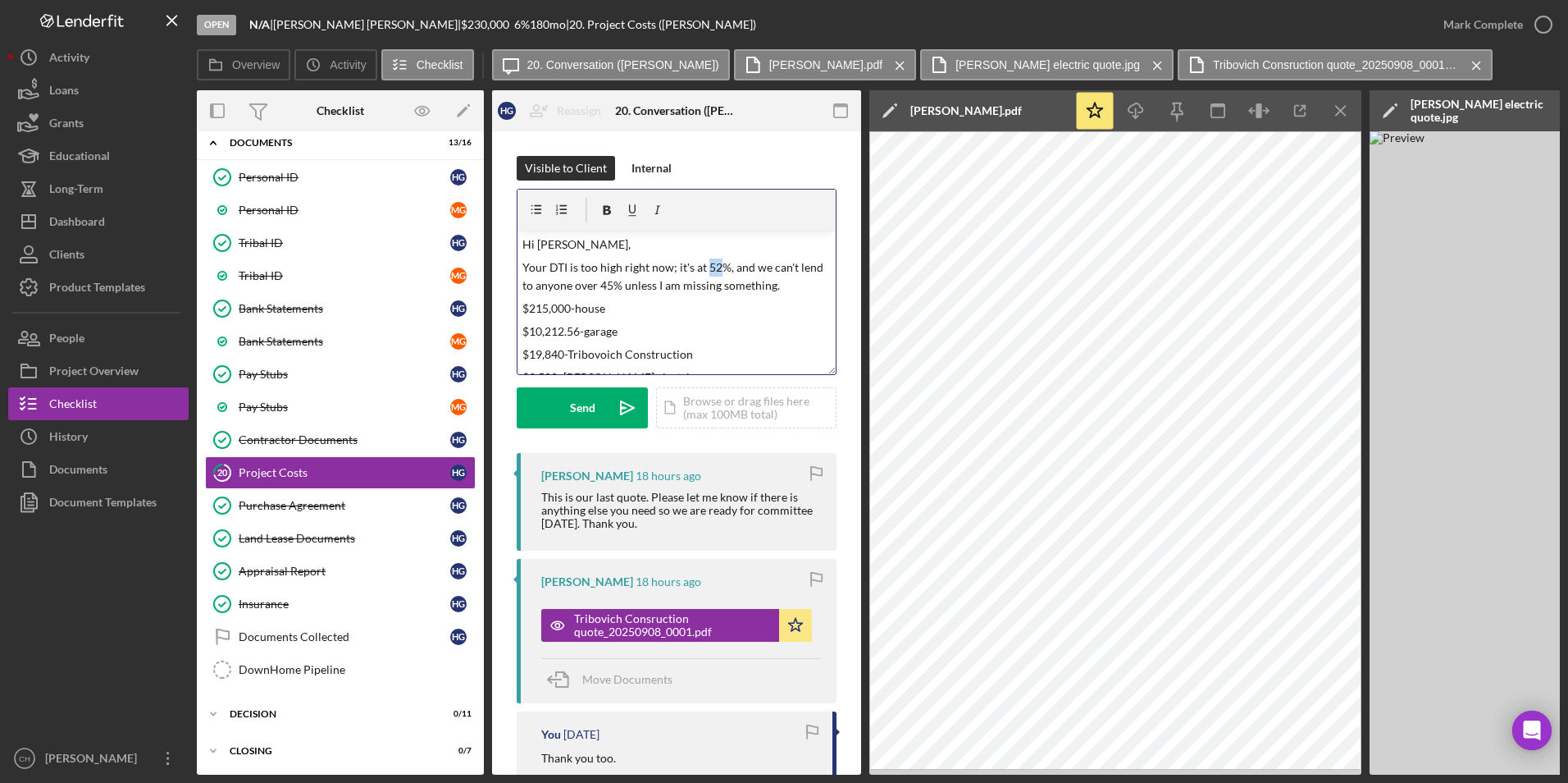
click at [707, 270] on p "Your DTI is too high right now; it's at 52%, and we can't lend to anyone over 4…" at bounding box center [677, 276] width 309 height 37
drag, startPoint x: 730, startPoint y: 268, endPoint x: 676, endPoint y: 268, distance: 54.0
click at [676, 268] on p "Your DTI is too high right now; it's at 52%, and we can't lend to anyone over 4…" at bounding box center [677, 276] width 309 height 37
click at [709, 360] on p "$256,009.14 /5256.00=48.63% DTI" at bounding box center [677, 360] width 309 height 18
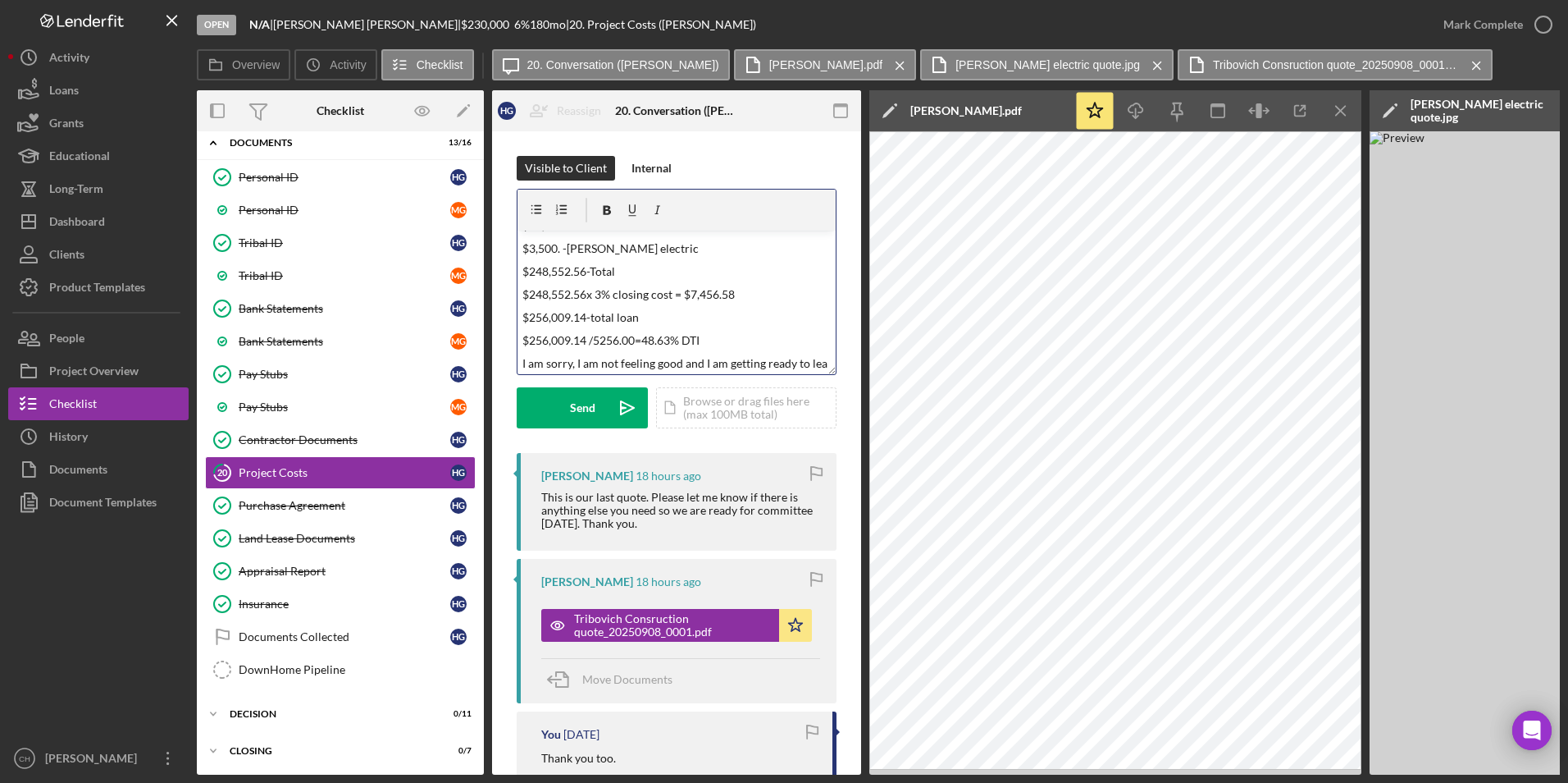
scroll to position [147, 0]
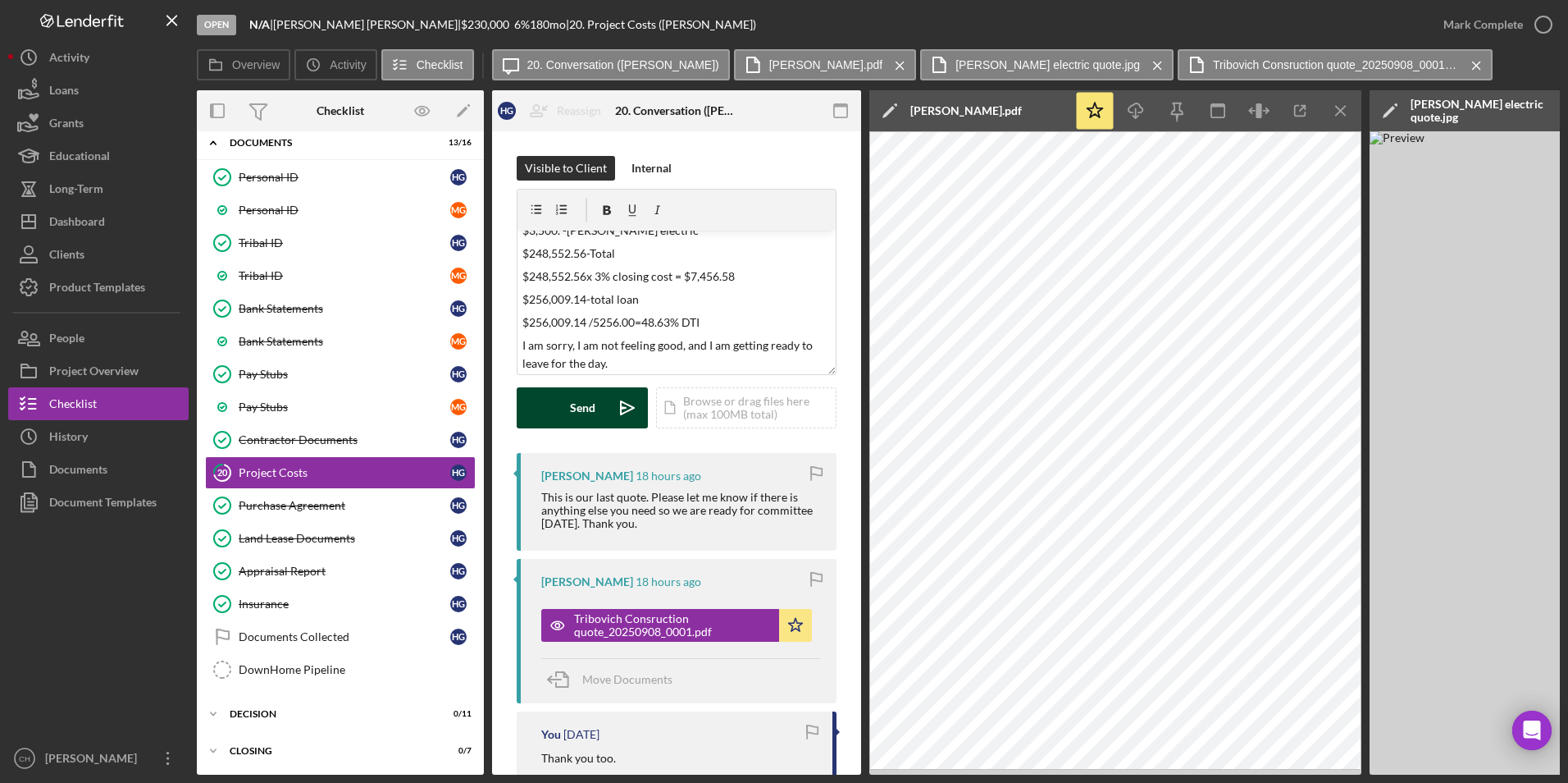
click at [589, 412] on div "Send" at bounding box center [582, 407] width 25 height 41
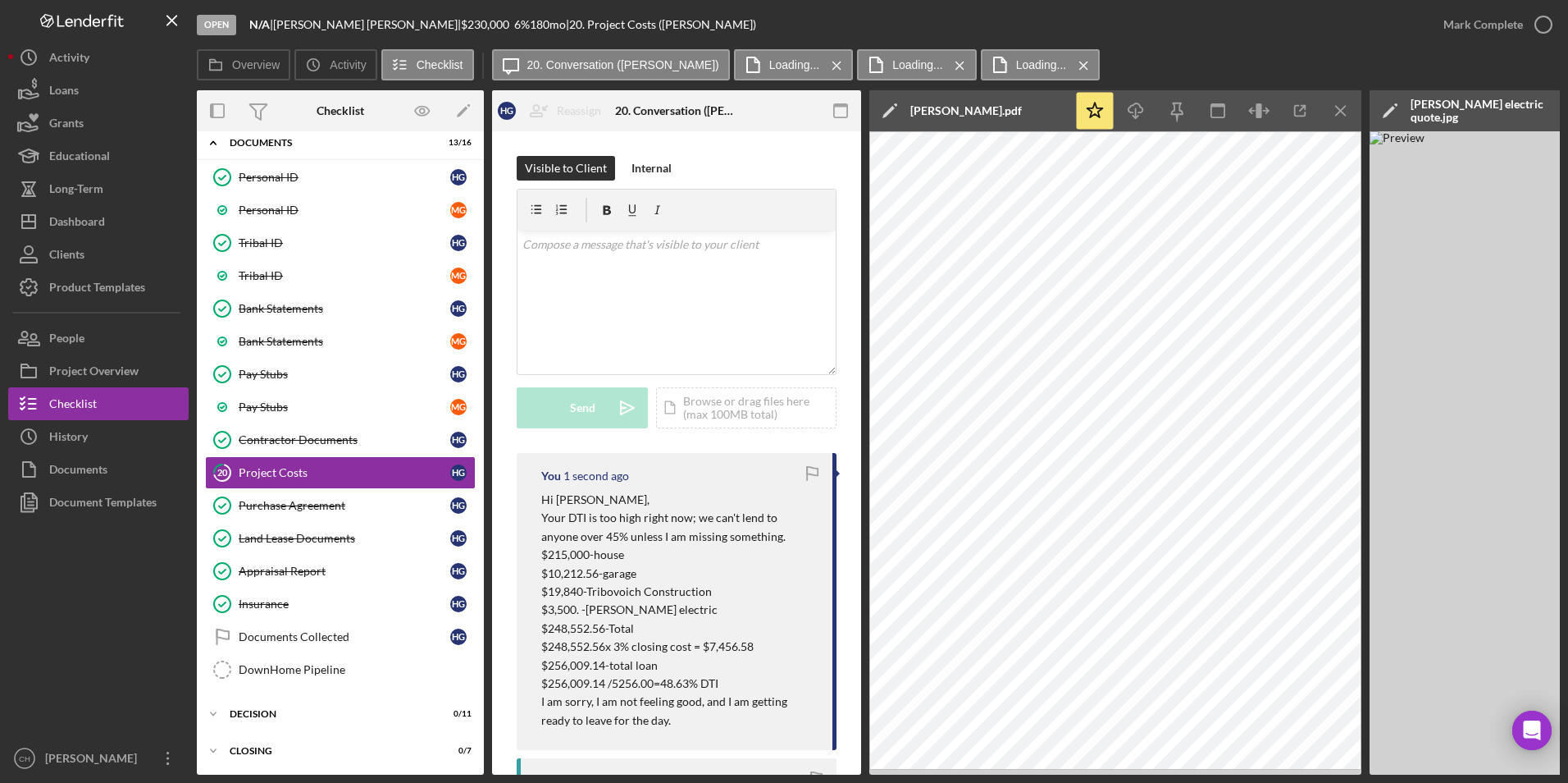
scroll to position [0, 0]
click at [1511, 26] on div "Mark Complete" at bounding box center [1483, 24] width 80 height 33
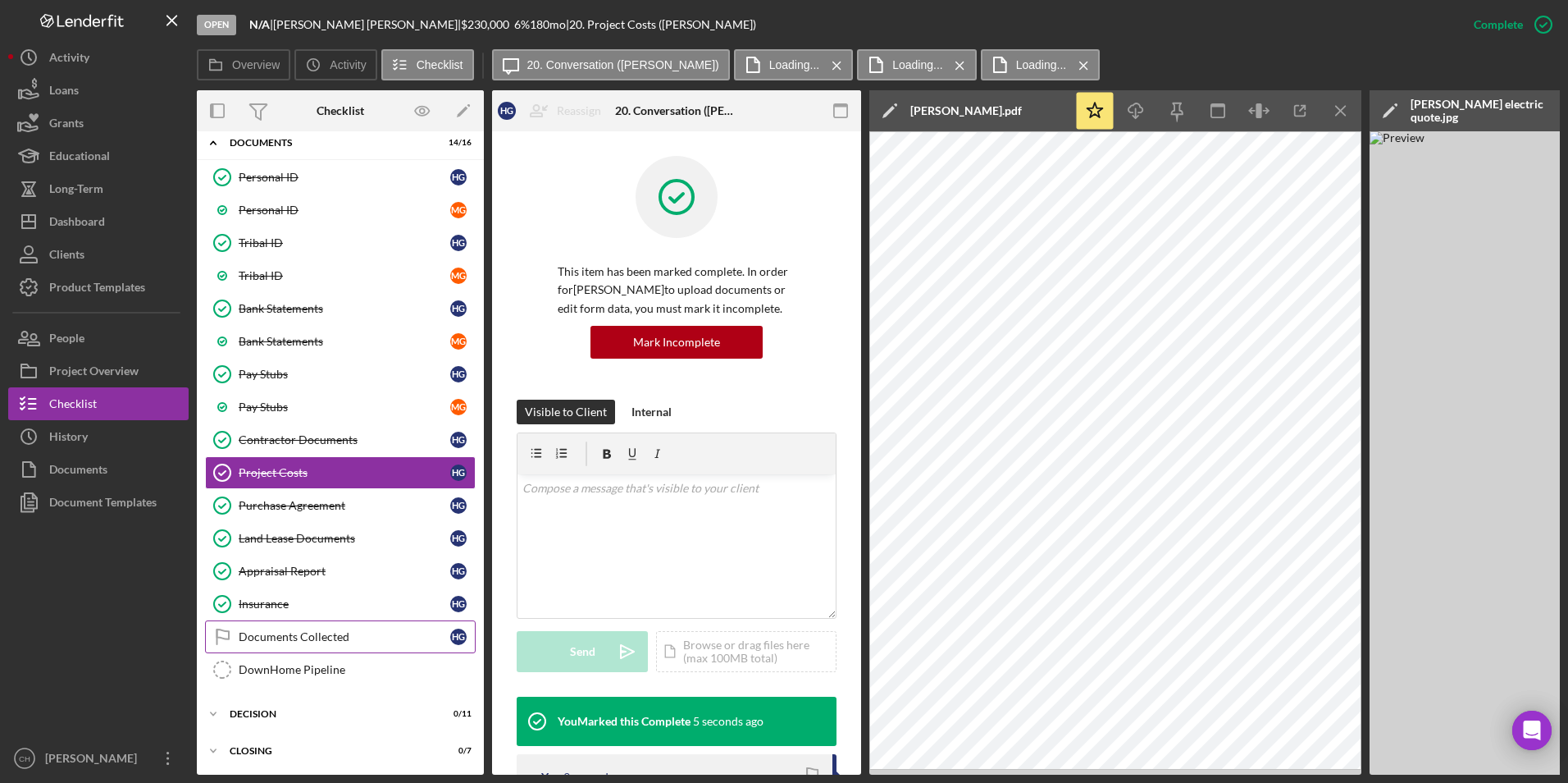
scroll to position [166, 0]
click at [1145, 120] on icon "Icon/Download" at bounding box center [1136, 111] width 37 height 37
click at [564, 508] on div "v Color teal Color pink Remove color Add row above Add row below Add column bef…" at bounding box center [677, 545] width 318 height 143
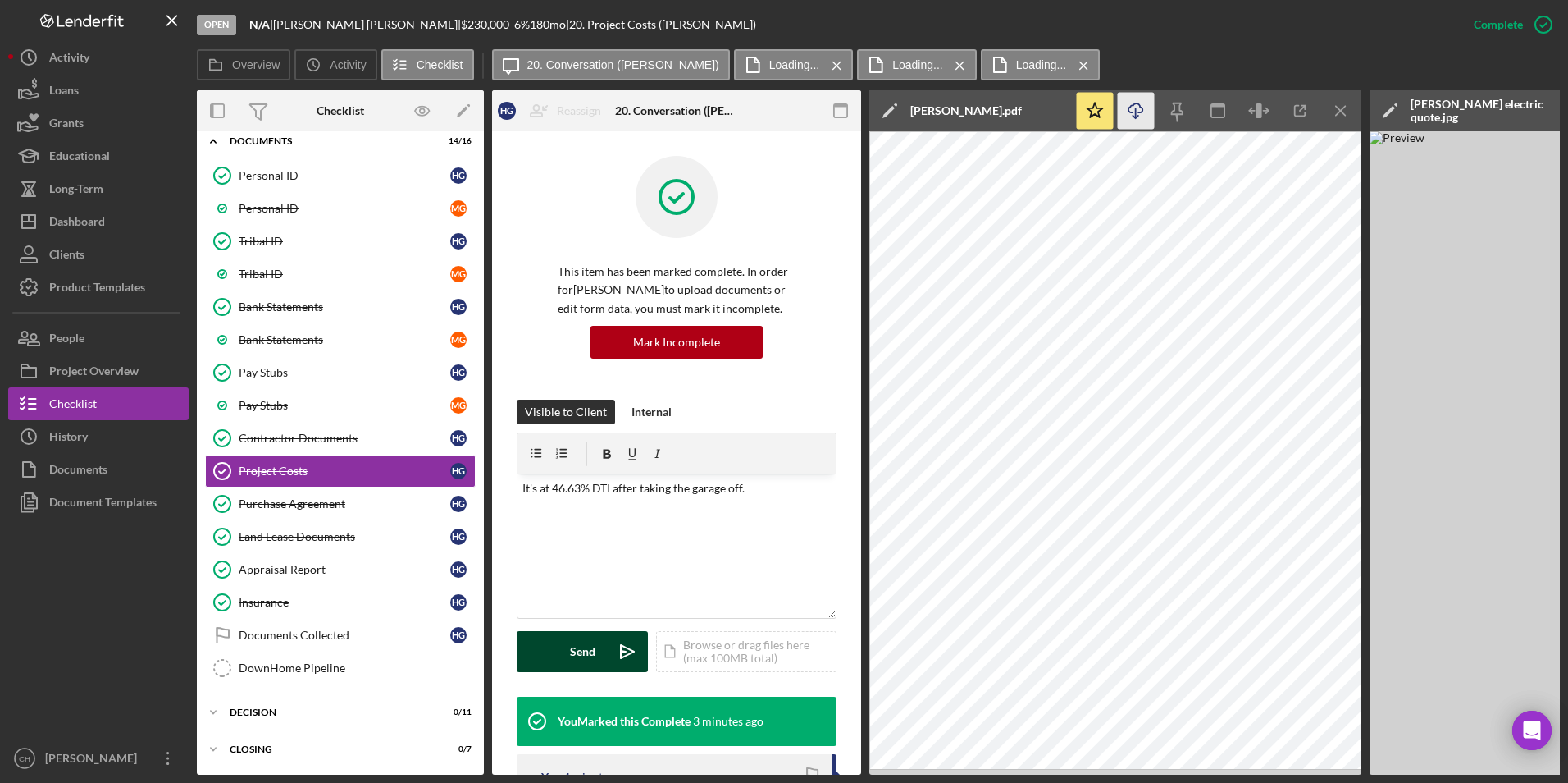
click at [595, 651] on button "Send Icon/icon-invite-send" at bounding box center [582, 652] width 131 height 41
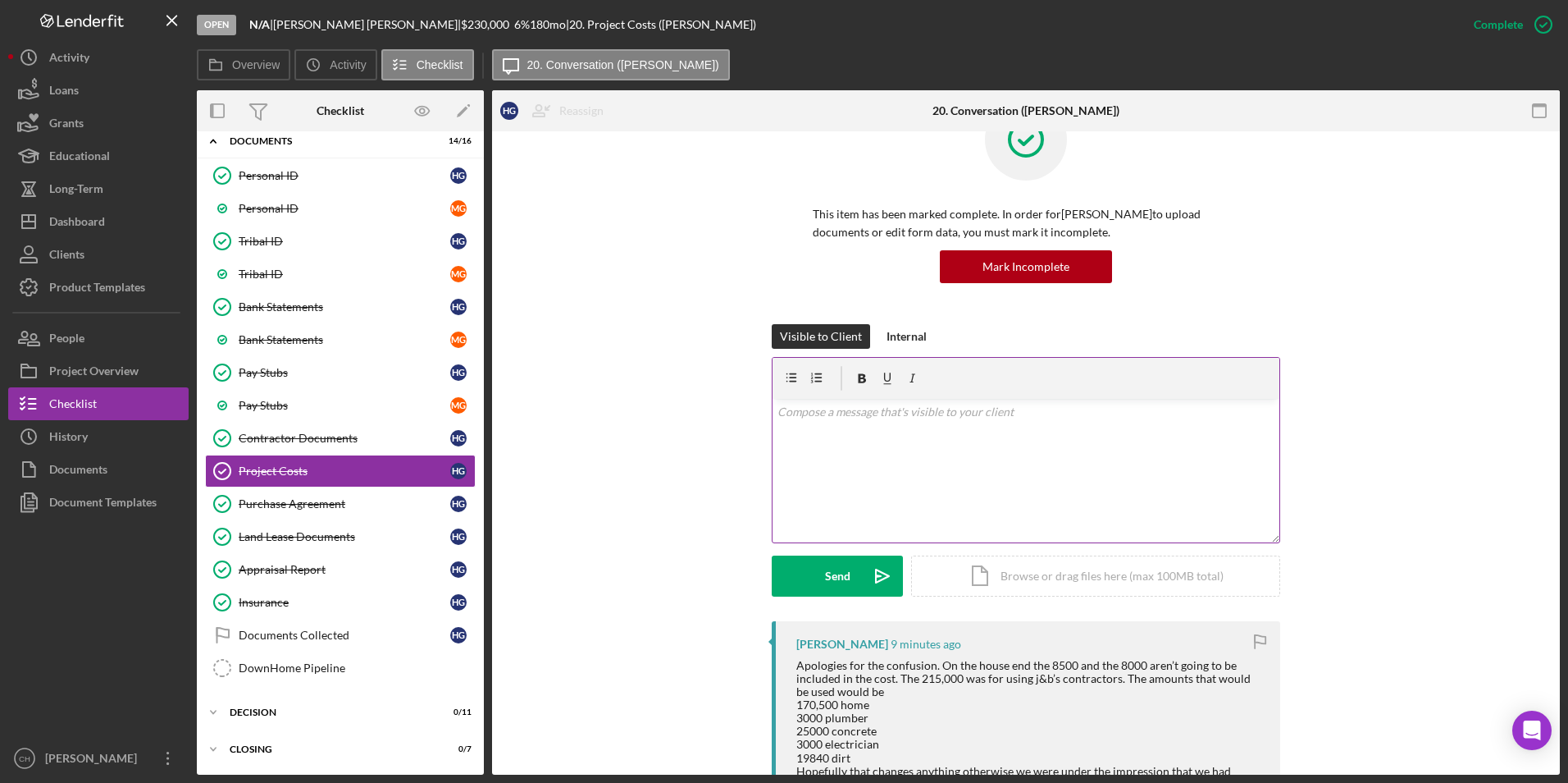
scroll to position [82, 0]
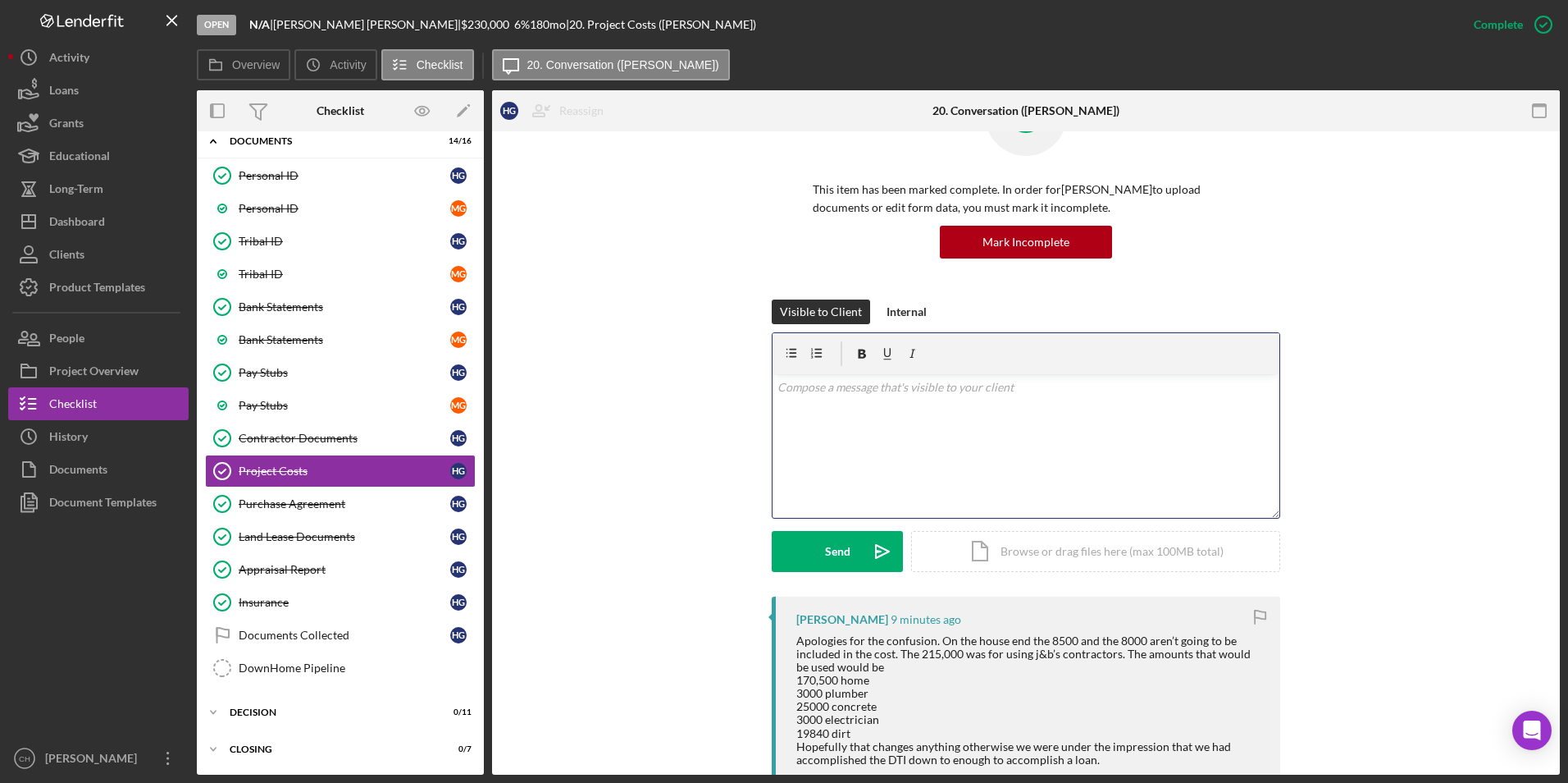
click at [789, 392] on p at bounding box center [1026, 387] width 498 height 18
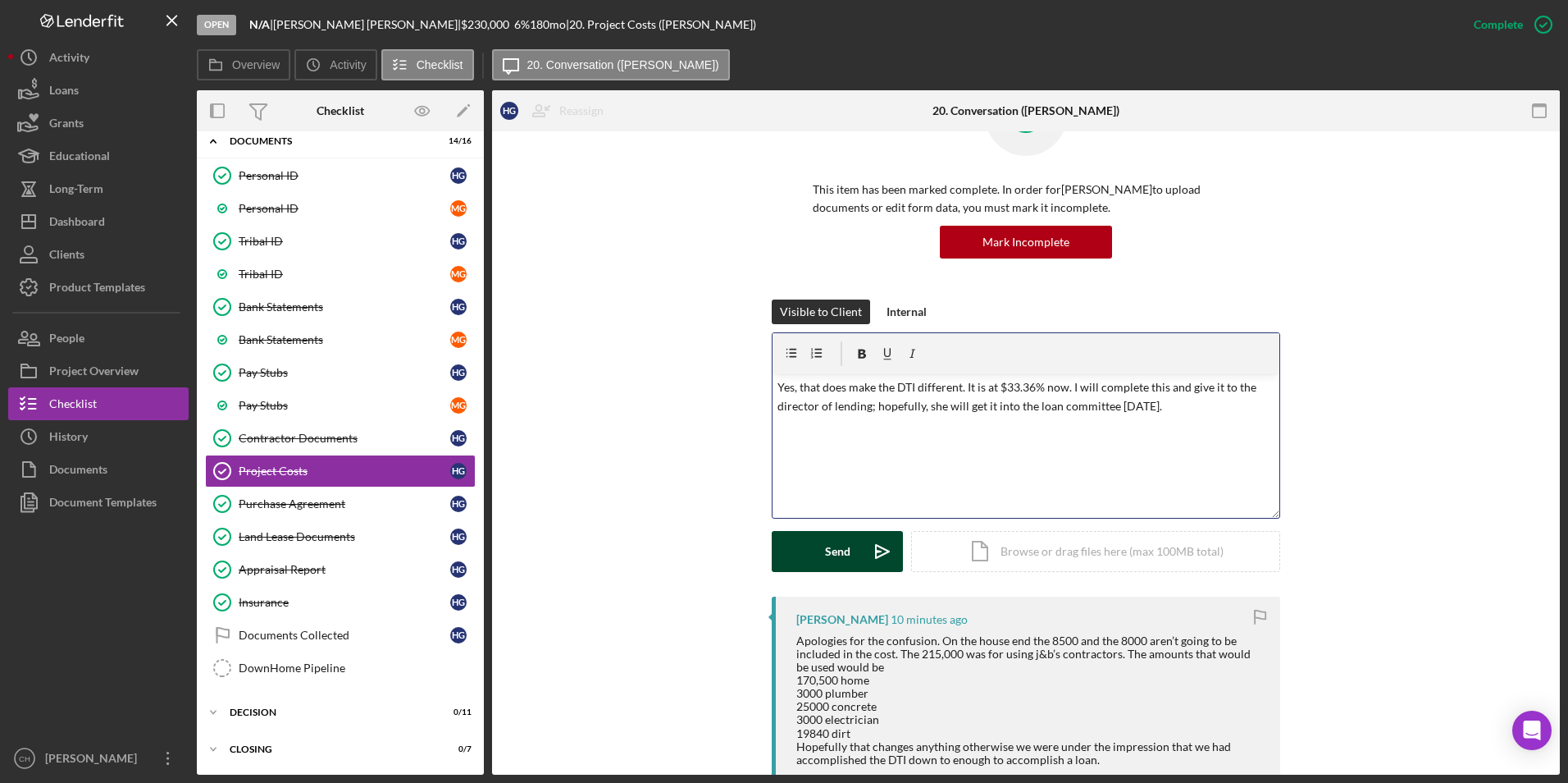
click at [801, 547] on button "Send Icon/icon-invite-send" at bounding box center [837, 552] width 131 height 41
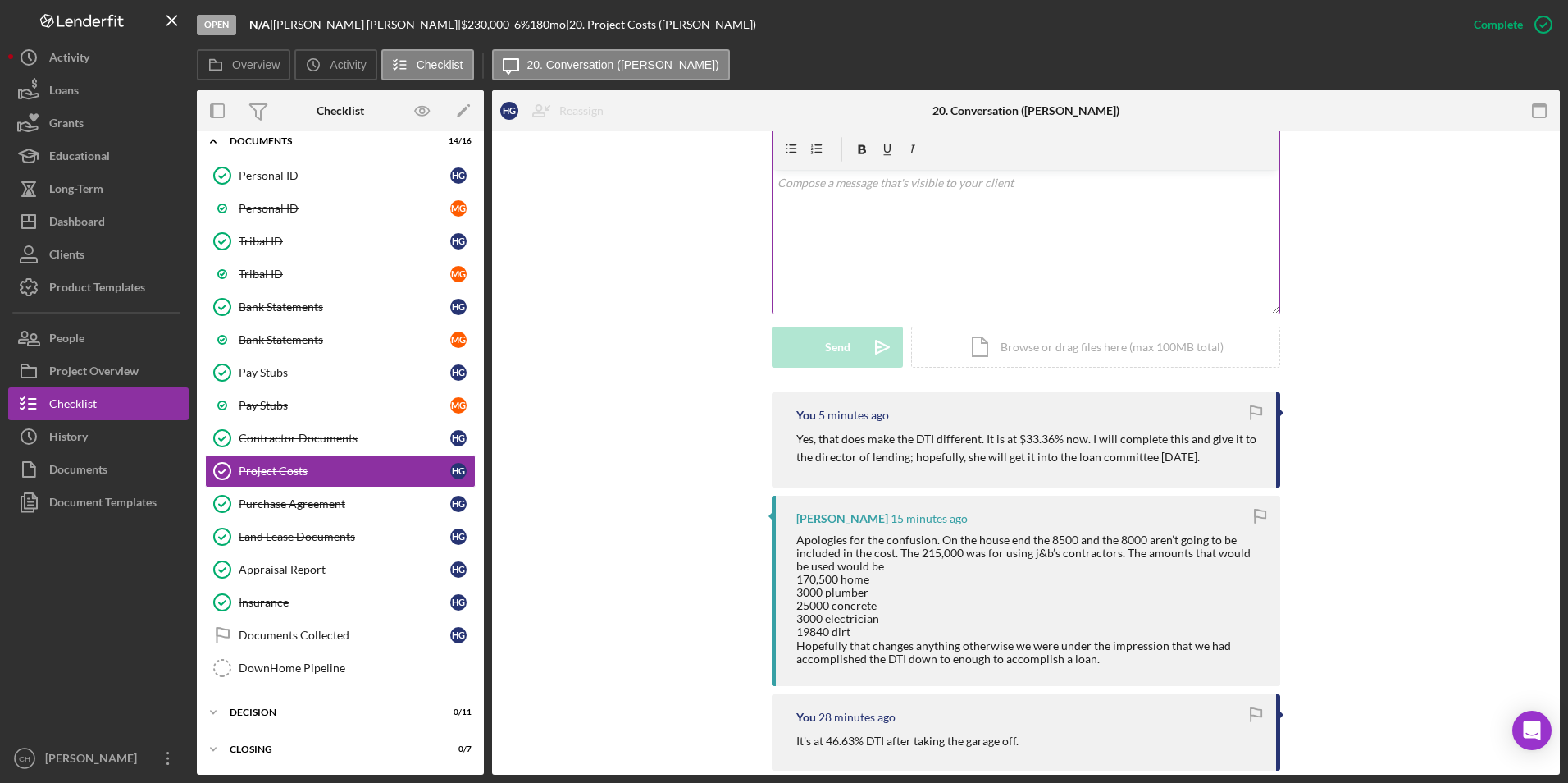
scroll to position [164, 0]
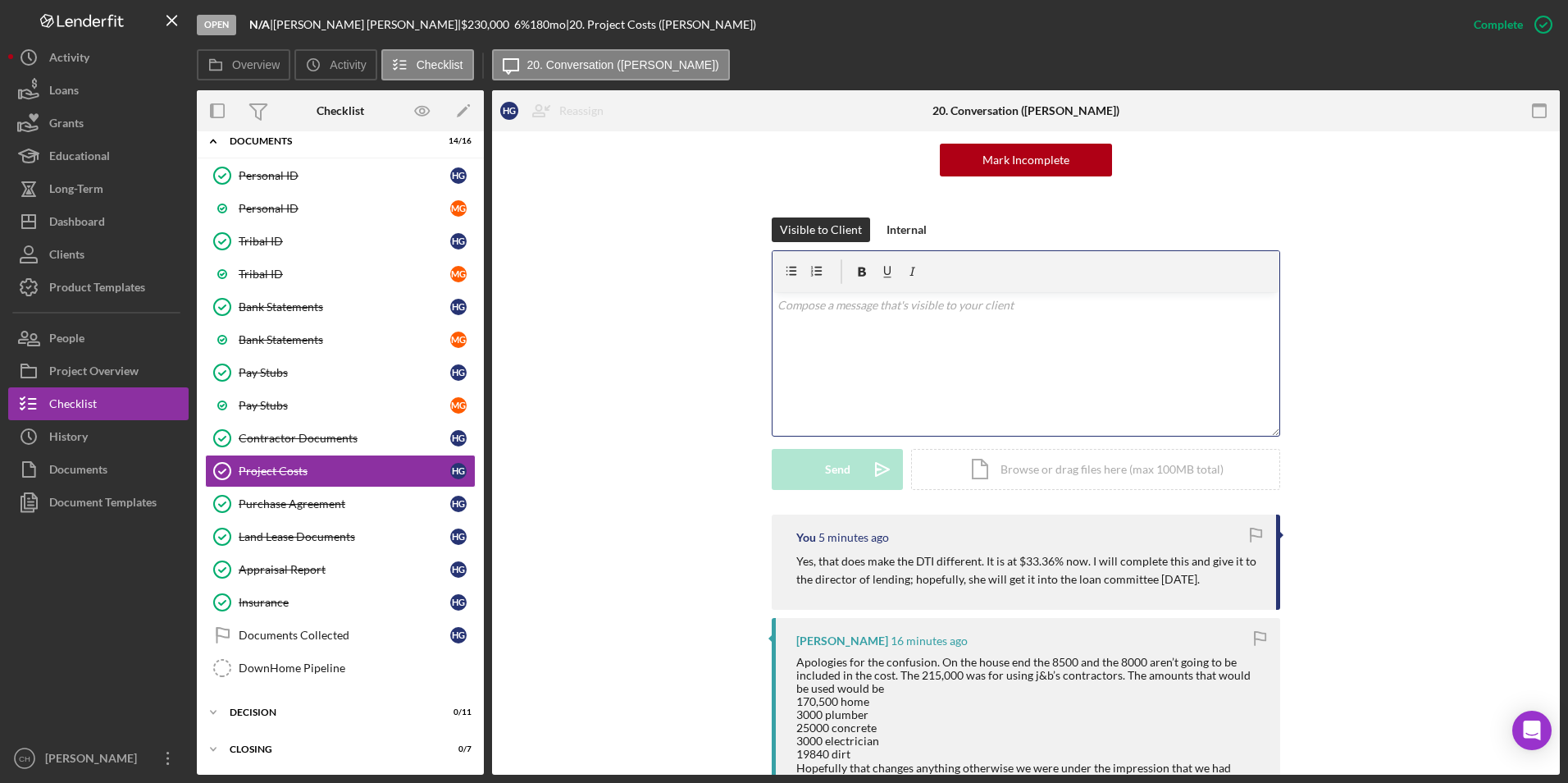
click at [873, 318] on div "v Color teal Color pink Remove color Add row above Add row below Add column bef…" at bounding box center [1025, 363] width 506 height 143
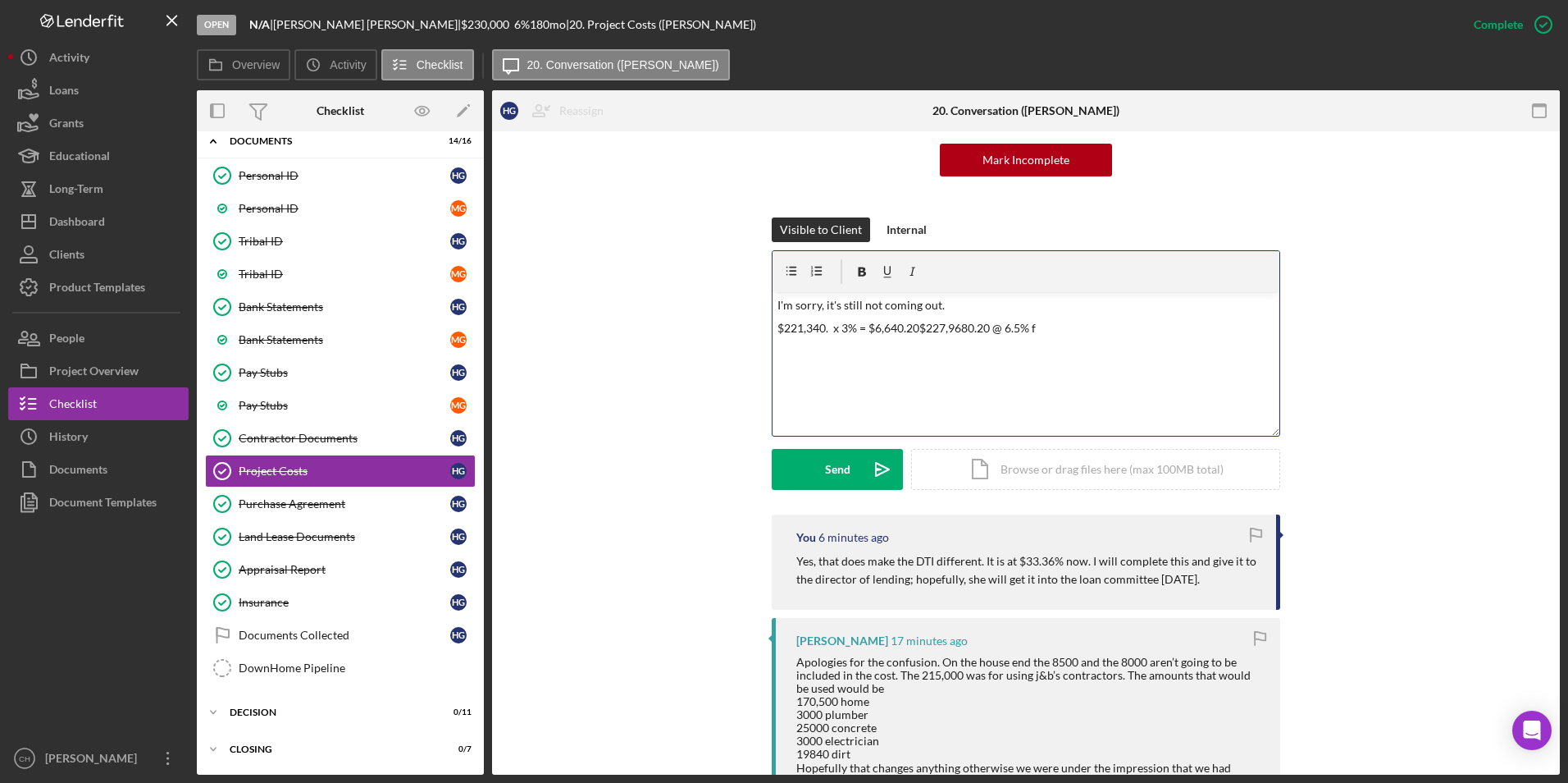
click at [916, 327] on p "$221,340. x 3% = $6,640.20$227,9680.20 @ 6.5% f" at bounding box center [1026, 328] width 498 height 18
click at [905, 353] on p "$227,9680.20 @ 6.5% f" at bounding box center [1026, 350] width 498 height 18
click at [843, 374] on p "$1,699.76" at bounding box center [1026, 374] width 498 height 18
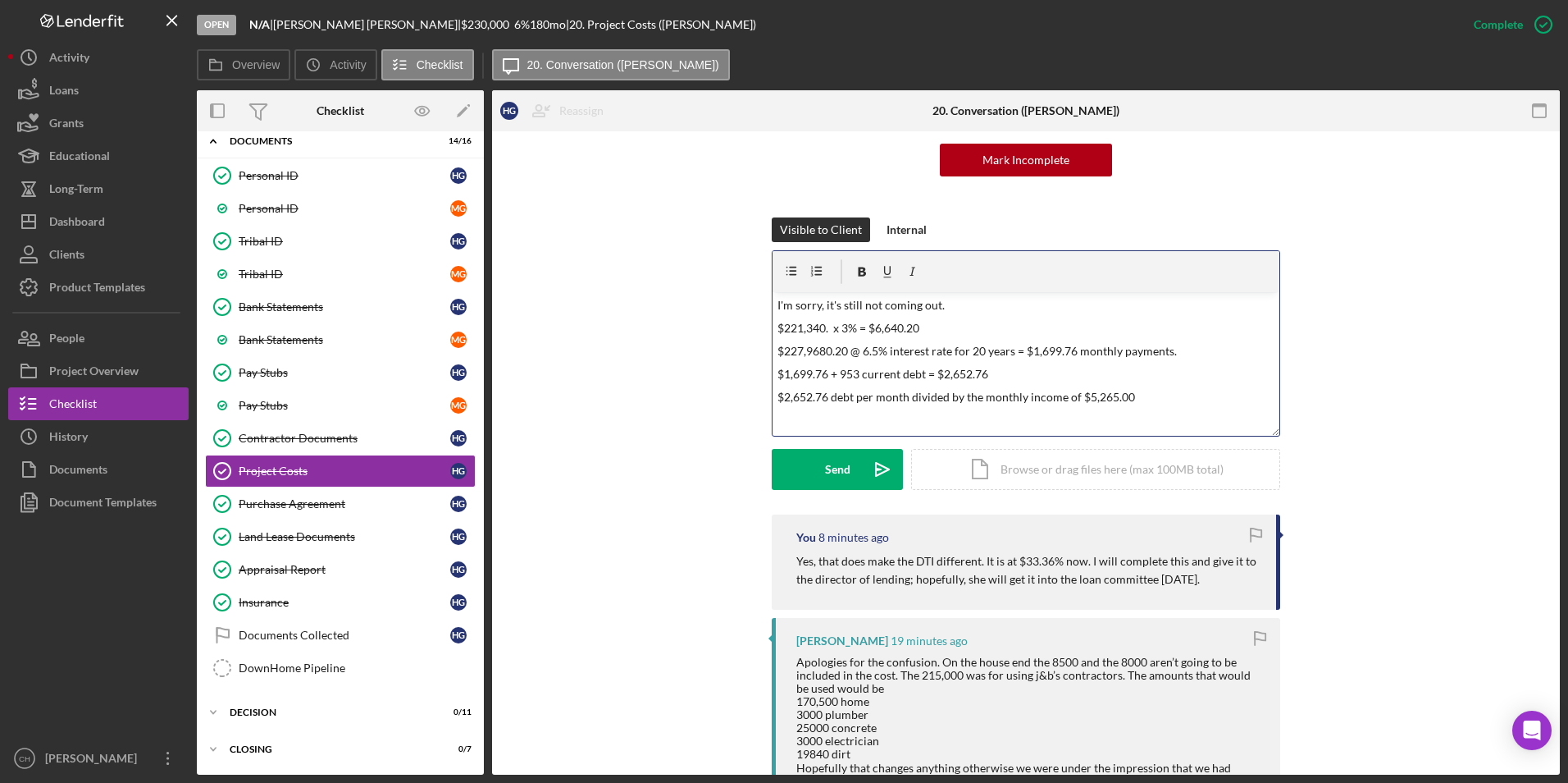
click at [1127, 394] on p "$2,652.76 debt per month divided by the monthly income of $5,265.00" at bounding box center [1026, 396] width 498 height 18
click at [821, 465] on button "Send Icon/icon-invite-send" at bounding box center [837, 469] width 131 height 41
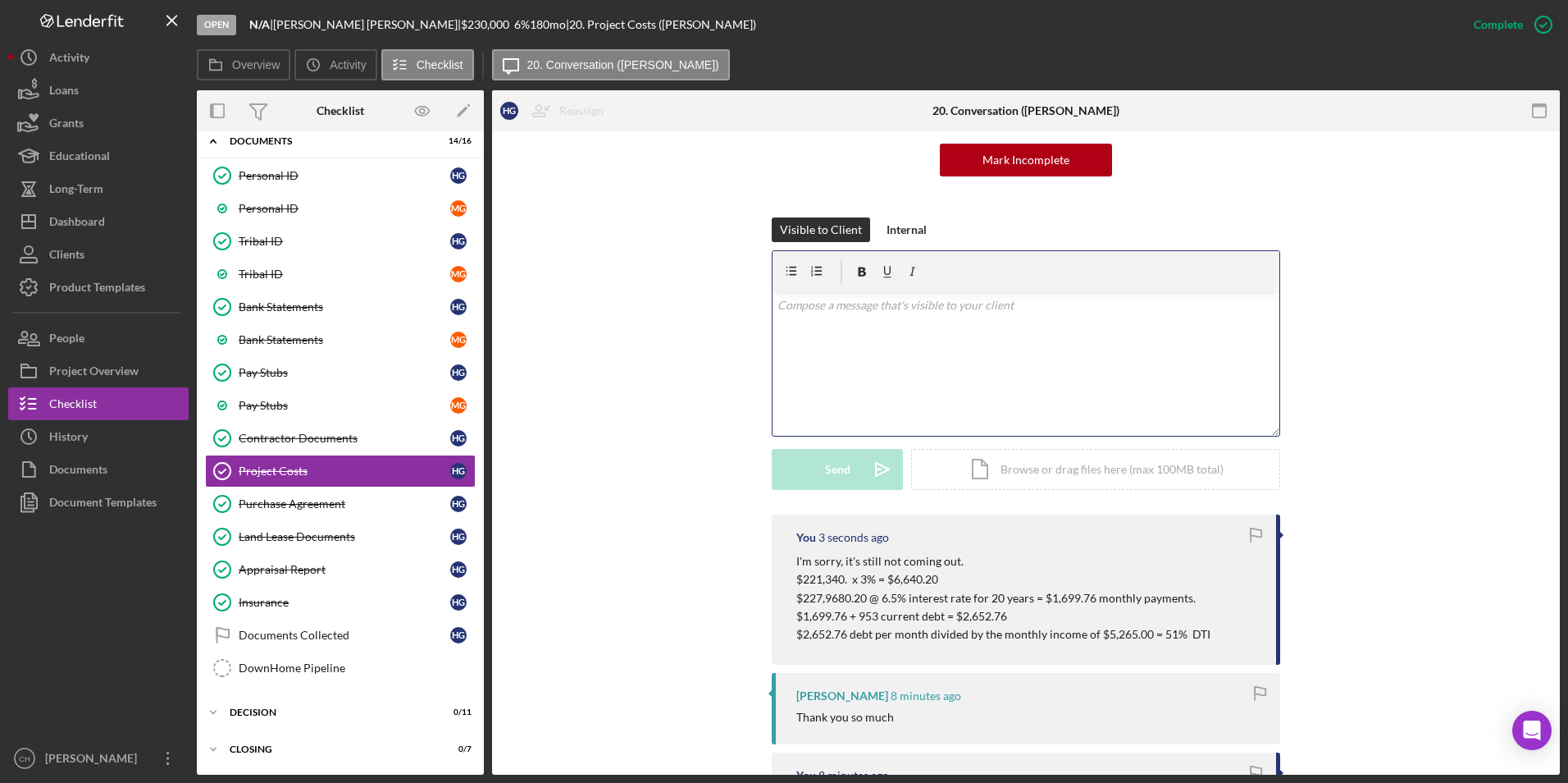
click at [835, 315] on div "v Color teal Color pink Remove color Add row above Add row below Add column bef…" at bounding box center [1025, 363] width 506 height 143
click at [928, 303] on p "I was figuring it out wrong." at bounding box center [1026, 304] width 498 height 18
click at [834, 466] on div "Send" at bounding box center [837, 469] width 25 height 41
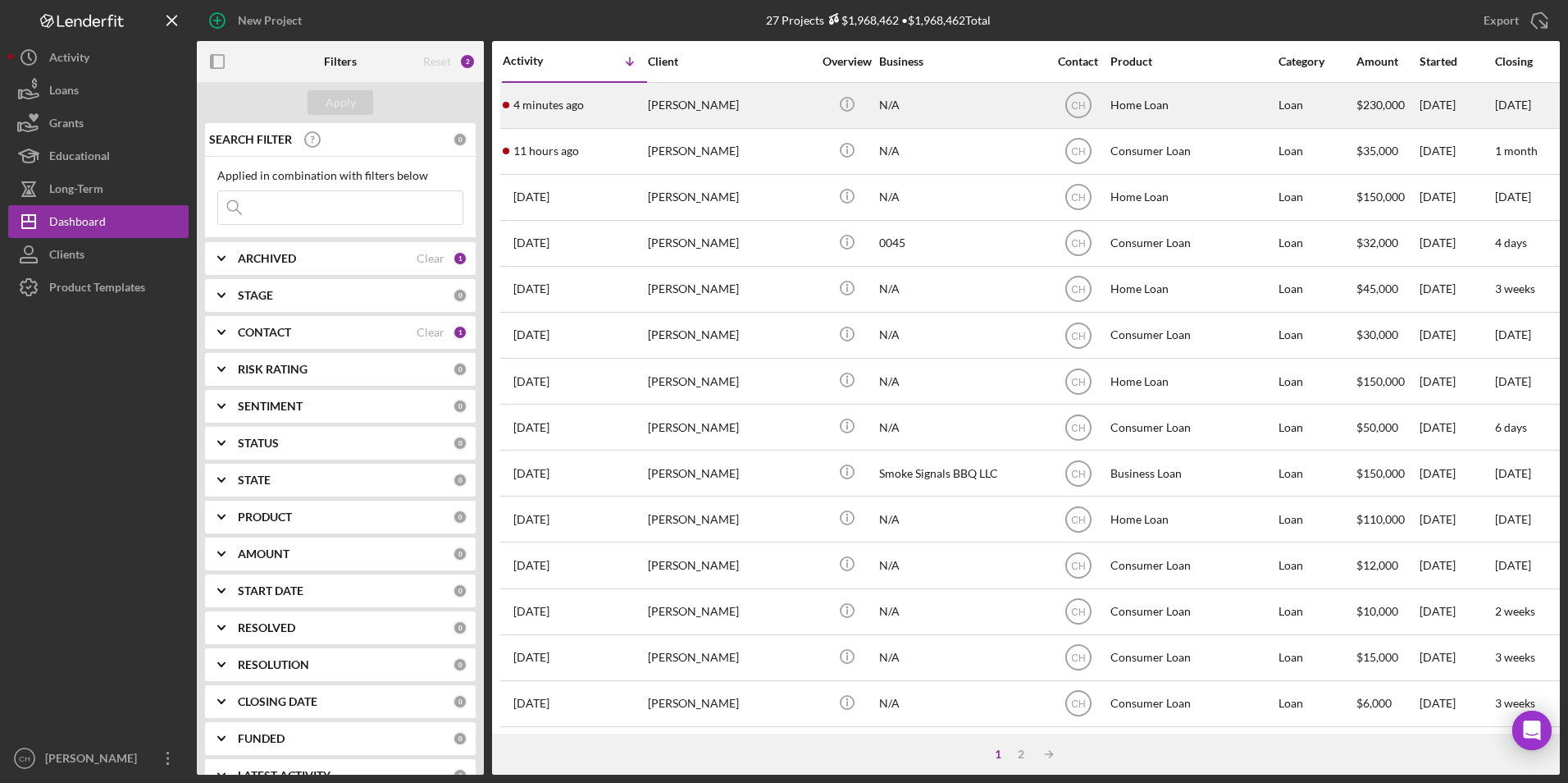
click at [666, 100] on div "[PERSON_NAME]" at bounding box center [729, 105] width 164 height 43
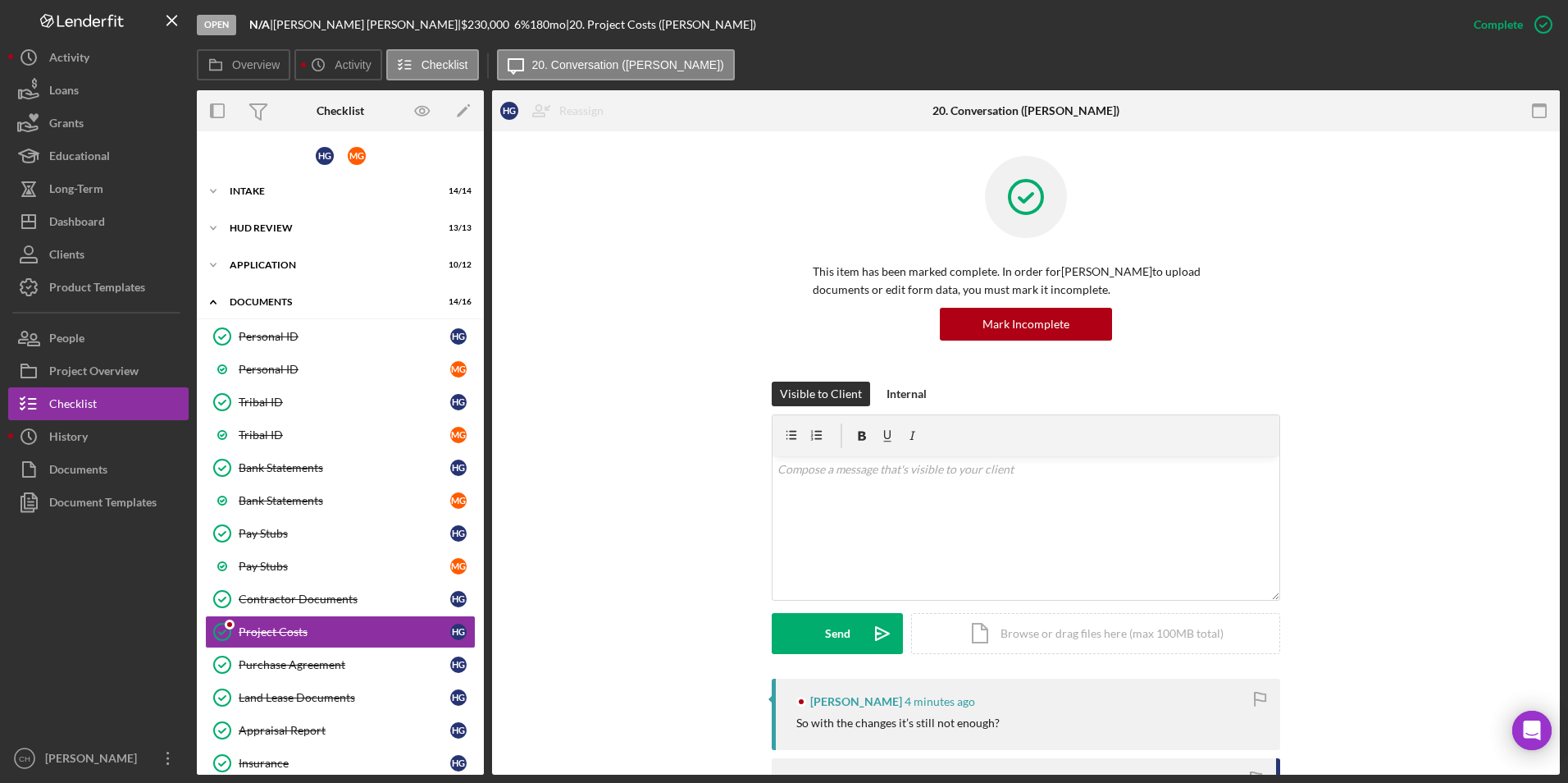
scroll to position [161, 0]
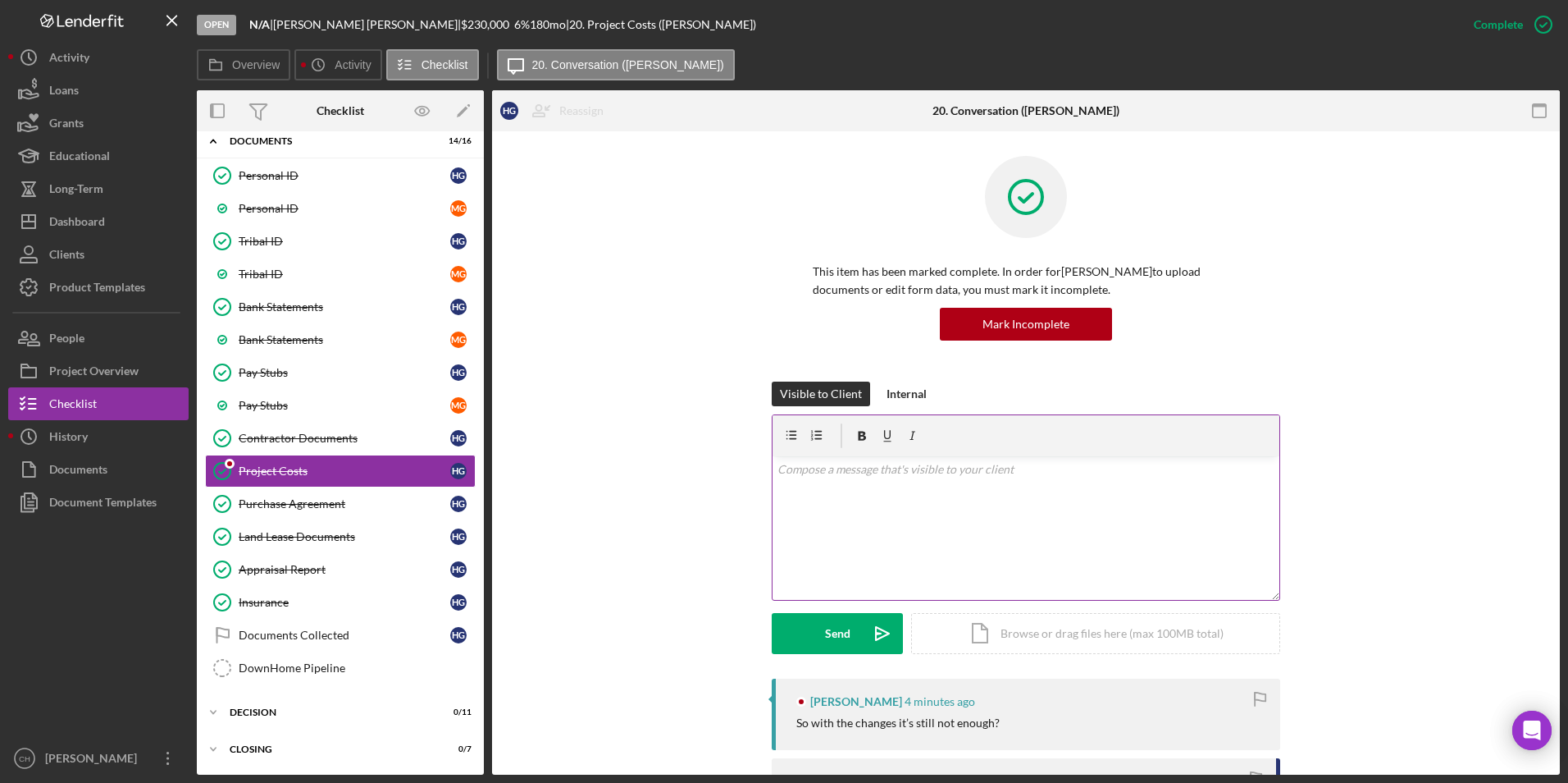
click at [857, 476] on p at bounding box center [1026, 468] width 498 height 18
click at [843, 638] on div "Send" at bounding box center [837, 633] width 25 height 41
